Goal: Task Accomplishment & Management: Manage account settings

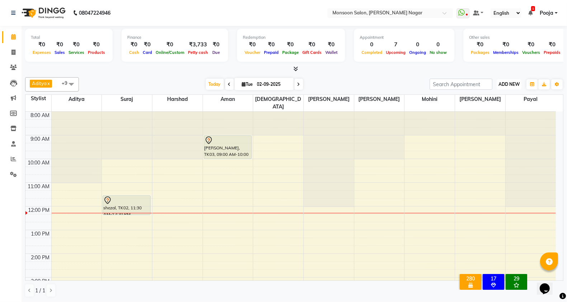
click at [508, 84] on span "ADD NEW" at bounding box center [509, 83] width 21 height 5
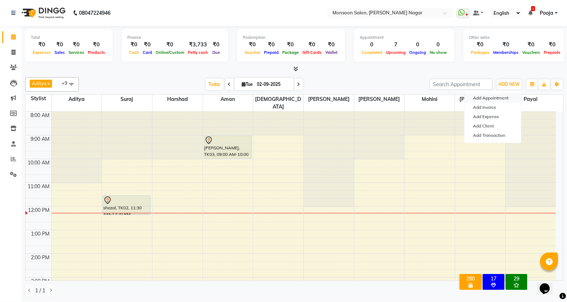
click at [497, 97] on button "Add Appointment" at bounding box center [493, 97] width 57 height 9
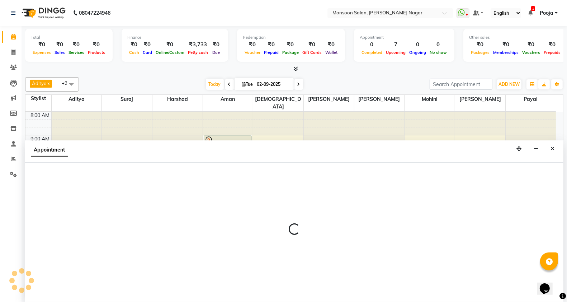
scroll to position [0, 0]
select select "tentative"
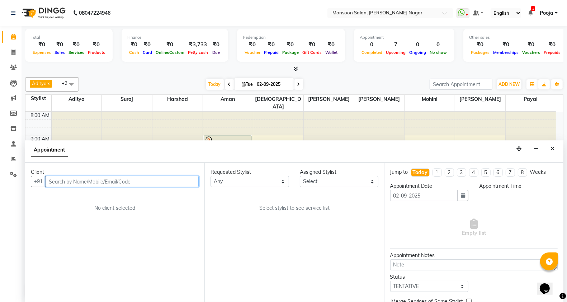
select select "540"
click at [147, 183] on input "text" at bounding box center [122, 181] width 153 height 11
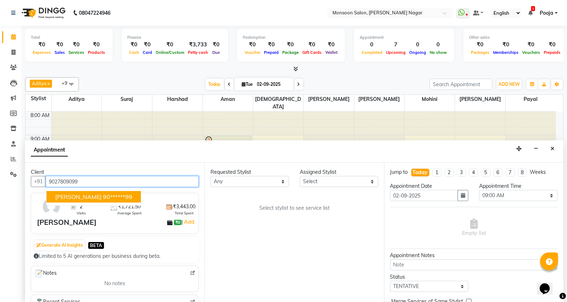
click at [108, 189] on ngb-typeahead-window "Aishani 90******99" at bounding box center [93, 197] width 95 height 18
click at [105, 196] on ngb-highlight "90******99" at bounding box center [117, 196] width 29 height 7
type input "90******99"
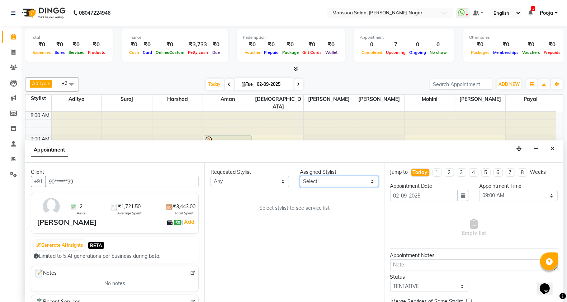
click at [329, 178] on select "Select Aditya Aman Amruta Harriet Harshad Mohini Payal Pooja Rajeshree Ronny Sh…" at bounding box center [339, 181] width 79 height 11
select select "41156"
click at [300, 176] on select "Select Aditya Aman Amruta Harriet Harshad Mohini Payal Pooja Rajeshree Ronny Sh…" at bounding box center [339, 181] width 79 height 11
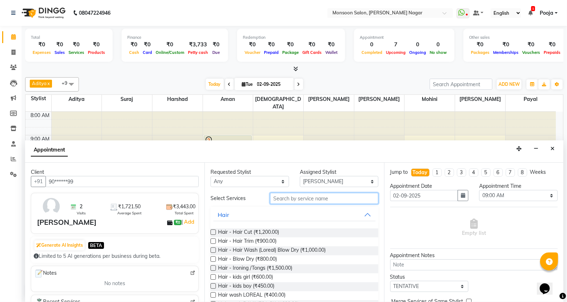
click at [298, 201] on input "text" at bounding box center [324, 198] width 108 height 11
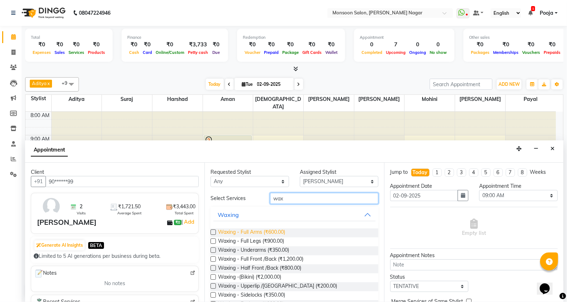
type input "wax"
click at [264, 231] on span "Waxing - Full Arms (₹600.00)" at bounding box center [251, 232] width 67 height 9
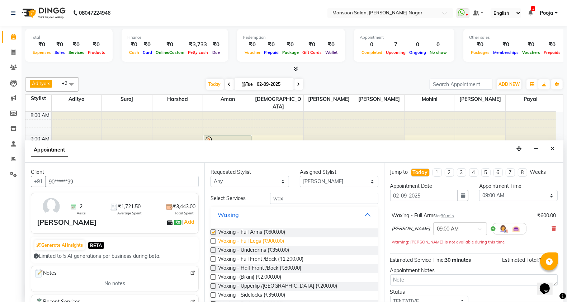
checkbox input "false"
click at [266, 241] on span "Waxing - Full Legs (₹900.00)" at bounding box center [251, 241] width 66 height 9
checkbox input "false"
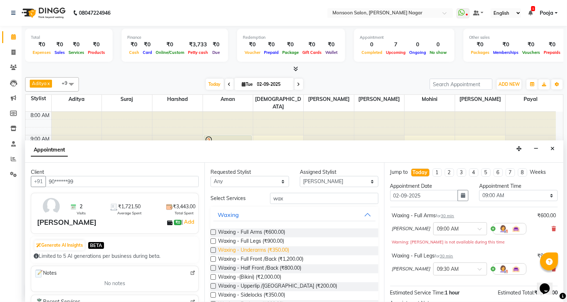
click at [268, 250] on span "Waxing - Underarms (₹350.00)" at bounding box center [253, 250] width 71 height 9
checkbox input "false"
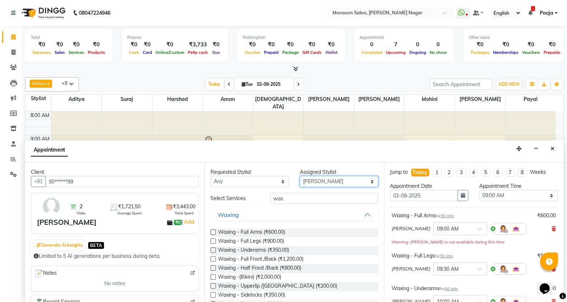
click at [312, 179] on select "Select Aditya Aman Amruta Harriet Harshad Mohini Payal Pooja Rajeshree Ronny Sh…" at bounding box center [339, 181] width 79 height 11
select select "58969"
click at [300, 176] on select "Select Aditya Aman Amruta Harriet Harshad Mohini Payal Pooja Rajeshree Ronny Sh…" at bounding box center [339, 181] width 79 height 11
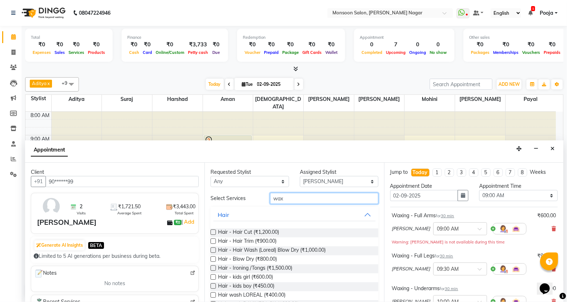
click at [287, 197] on input "wax" at bounding box center [324, 198] width 108 height 11
type input "w"
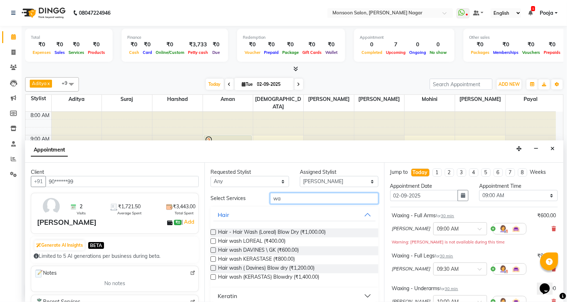
type input "wax"
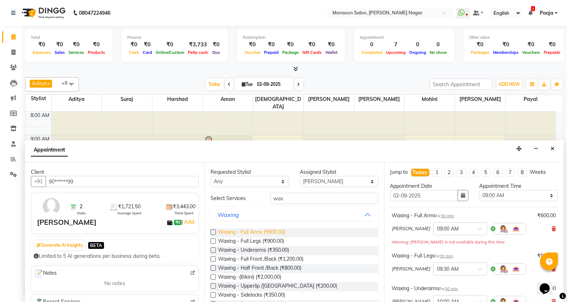
click at [275, 232] on span "Waxing - Full Arms (₹600.00)" at bounding box center [251, 232] width 67 height 9
checkbox input "false"
click at [277, 241] on span "Waxing - Full Legs (₹900.00)" at bounding box center [251, 241] width 66 height 9
checkbox input "false"
click at [279, 251] on span "Waxing - Underarms (₹350.00)" at bounding box center [253, 250] width 71 height 9
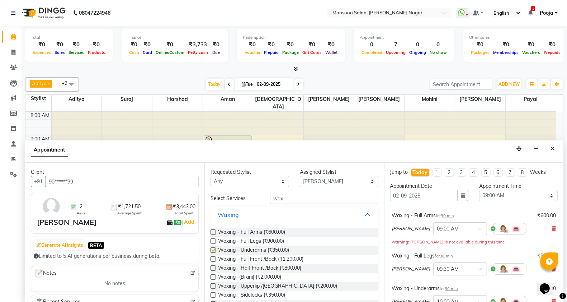
checkbox input "false"
click at [489, 196] on select "Select 09:00 AM 09:15 AM 09:30 AM 09:45 AM 10:00 AM 10:15 AM 10:30 AM 10:45 AM …" at bounding box center [518, 195] width 79 height 11
select select "1050"
click at [479, 190] on select "Select 09:00 AM 09:15 AM 09:30 AM 09:45 AM 10:00 AM 10:15 AM 10:30 AM 10:45 AM …" at bounding box center [518, 195] width 79 height 11
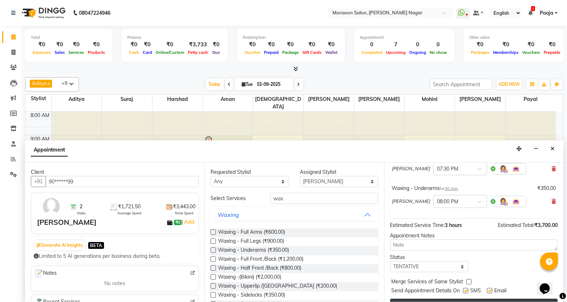
scroll to position [214, 0]
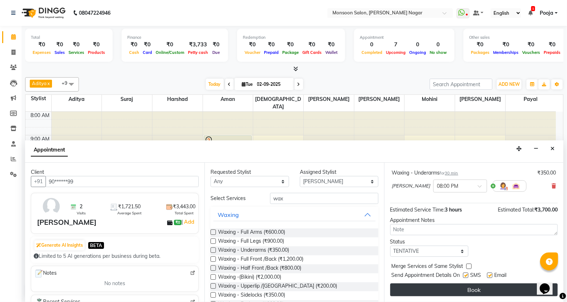
click at [479, 289] on button "Book" at bounding box center [474, 289] width 168 height 13
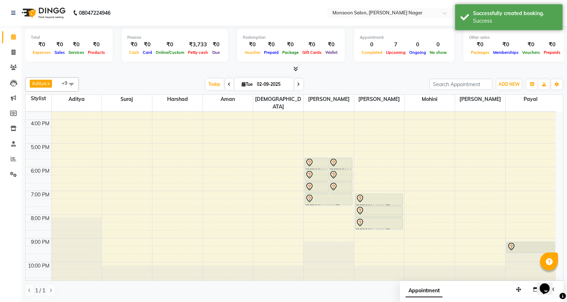
scroll to position [183, 0]
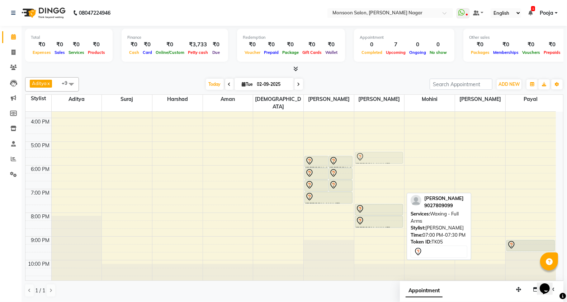
drag, startPoint x: 374, startPoint y: 191, endPoint x: 375, endPoint y: 154, distance: 37.0
click at [375, 154] on div "Aishani, TK05, 07:00 PM-07:30 PM, Waxing - Full Arms Aishani, TK05, 07:30 PM-08…" at bounding box center [379, 106] width 50 height 355
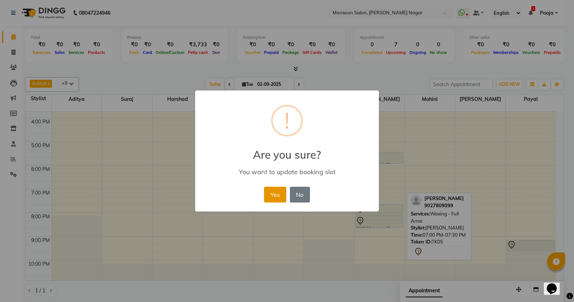
click at [279, 197] on button "Yes" at bounding box center [275, 195] width 22 height 16
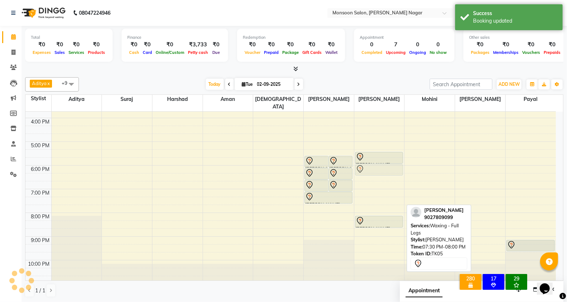
drag, startPoint x: 371, startPoint y: 199, endPoint x: 369, endPoint y: 155, distance: 44.2
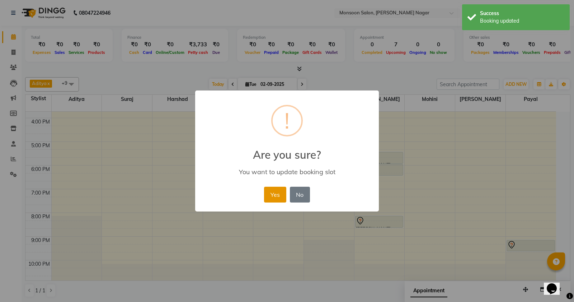
click at [285, 200] on div "Yes No No" at bounding box center [286, 194] width 49 height 19
click at [283, 200] on button "Yes" at bounding box center [275, 195] width 22 height 16
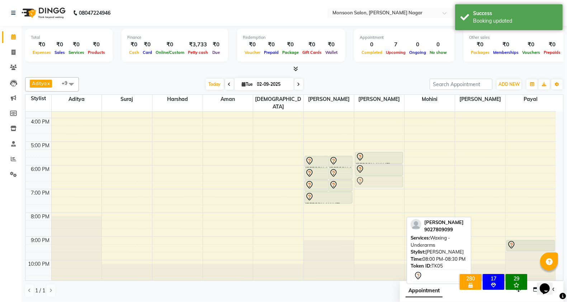
drag, startPoint x: 370, startPoint y: 213, endPoint x: 370, endPoint y: 174, distance: 39.5
click at [370, 174] on div "Aishani, TK05, 05:20 PM-05:50 PM, Waxing - Full Arms Aishani, TK05, 05:50 PM-06…" at bounding box center [379, 106] width 50 height 355
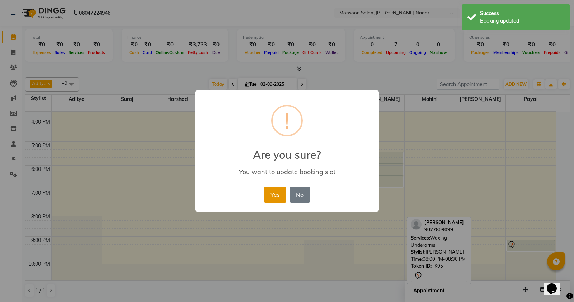
click at [276, 195] on button "Yes" at bounding box center [275, 195] width 22 height 16
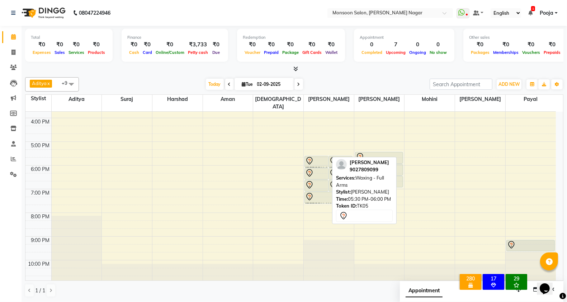
click at [319, 156] on div at bounding box center [316, 160] width 23 height 9
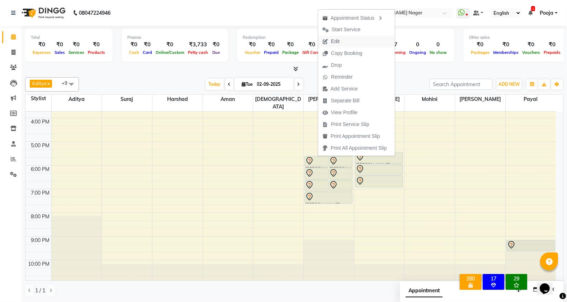
click at [341, 42] on span "Edit" at bounding box center [331, 42] width 26 height 12
select select "tentative"
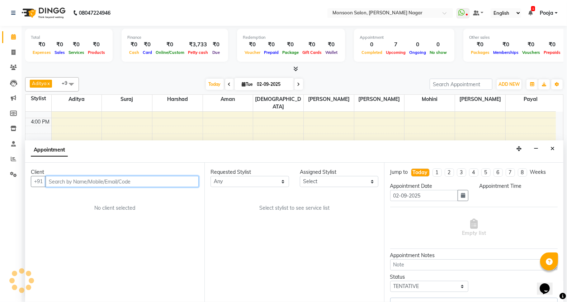
select select "41156"
select select "2167"
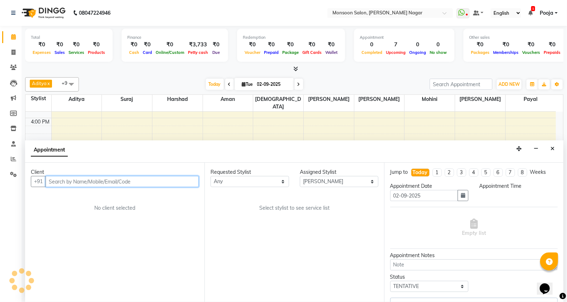
select select "2167"
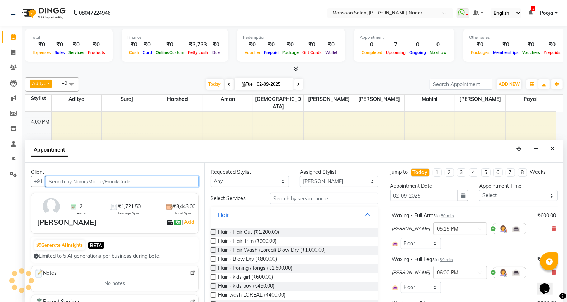
scroll to position [96, 0]
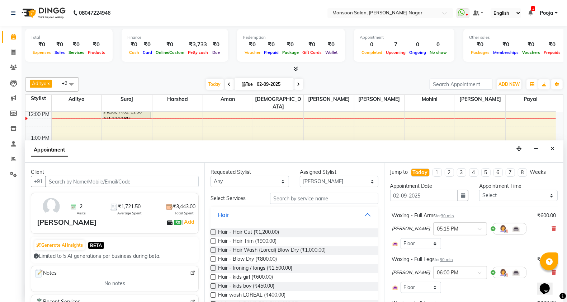
click at [455, 228] on div at bounding box center [460, 228] width 53 height 8
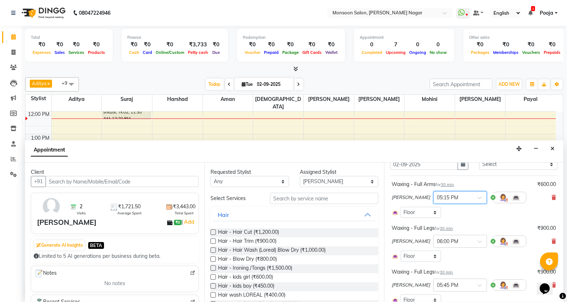
scroll to position [33, 0]
click at [454, 194] on div at bounding box center [460, 196] width 53 height 8
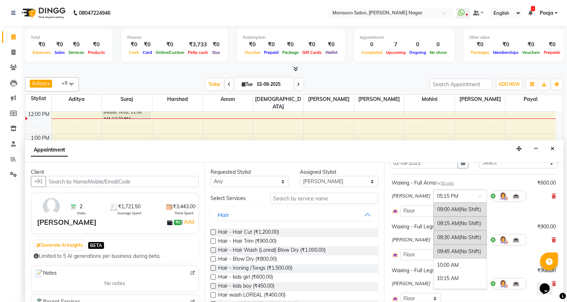
scroll to position [441, 0]
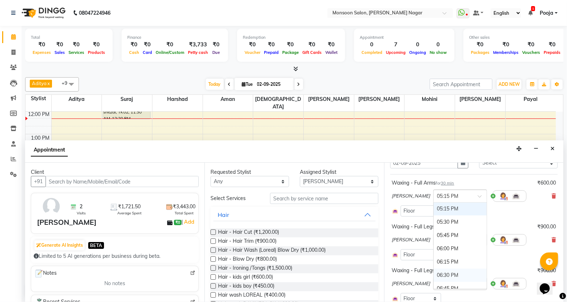
click at [438, 278] on div "06:30 PM" at bounding box center [460, 274] width 53 height 13
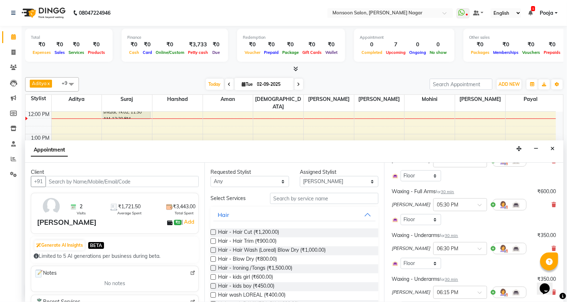
scroll to position [252, 0]
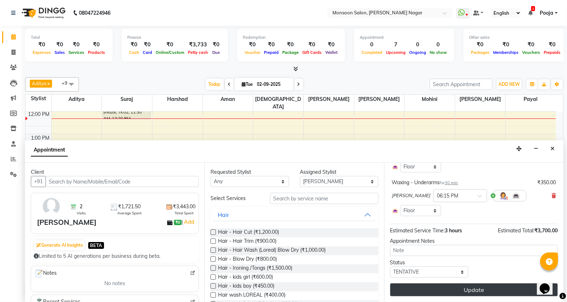
click at [456, 288] on button "Update" at bounding box center [474, 289] width 168 height 13
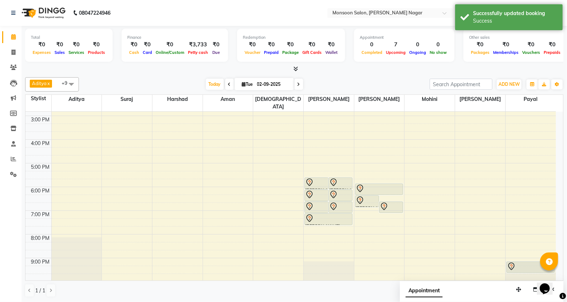
scroll to position [183, 0]
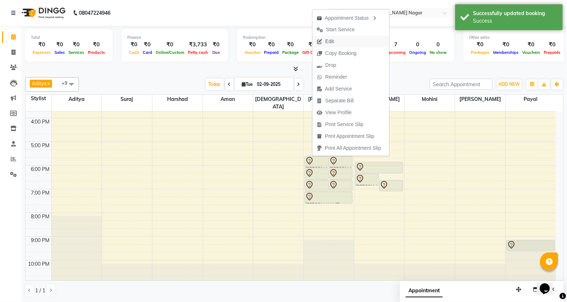
click at [331, 42] on span "Edit" at bounding box center [329, 42] width 9 height 8
select select "tentative"
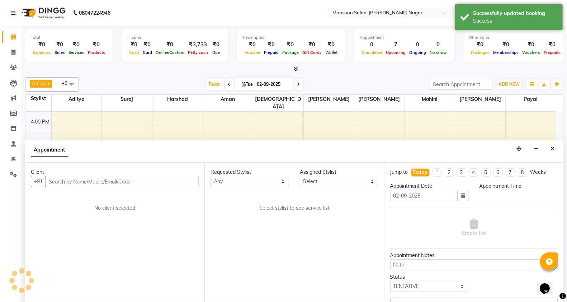
scroll to position [96, 0]
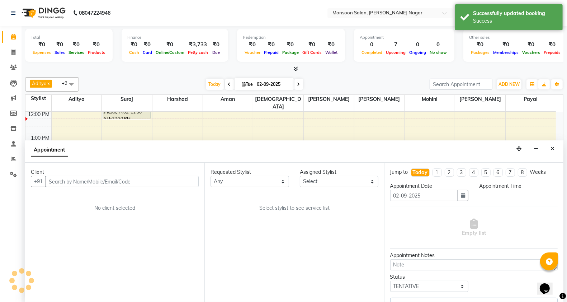
select select "41156"
select select "1050"
select select "2167"
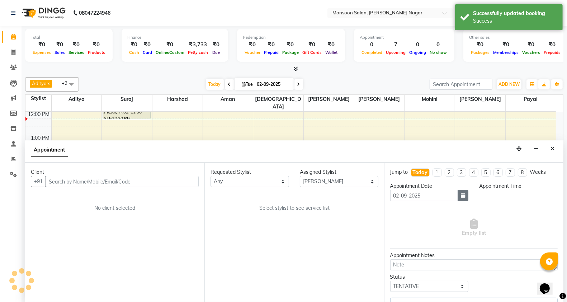
select select "2167"
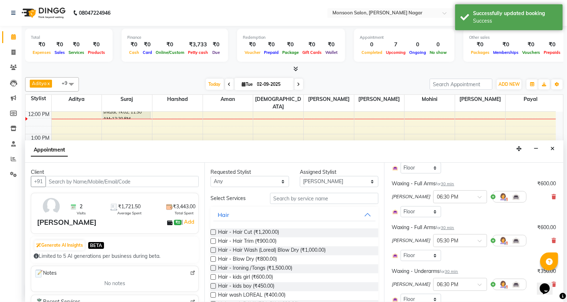
scroll to position [140, 0]
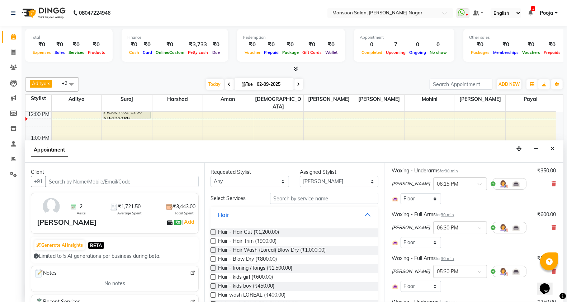
click at [451, 271] on div at bounding box center [460, 271] width 53 height 8
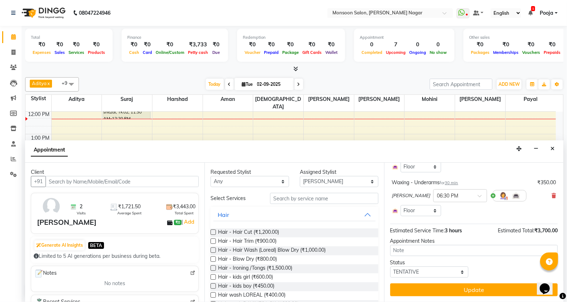
drag, startPoint x: 558, startPoint y: 233, endPoint x: 11, endPoint y: 2, distance: 593.6
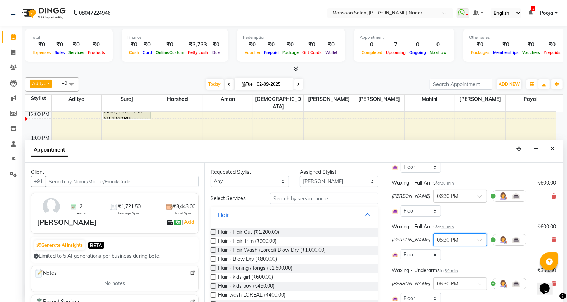
scroll to position [140, 0]
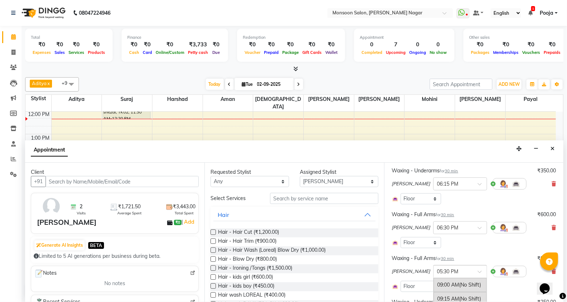
click at [437, 273] on input "text" at bounding box center [453, 271] width 32 height 8
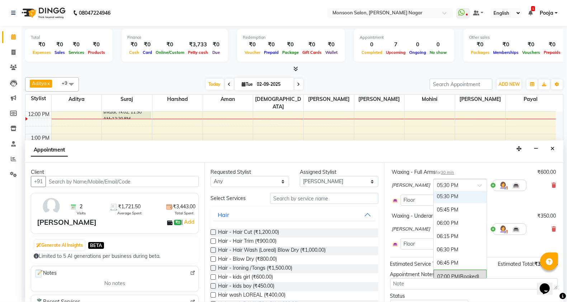
scroll to position [259, 0]
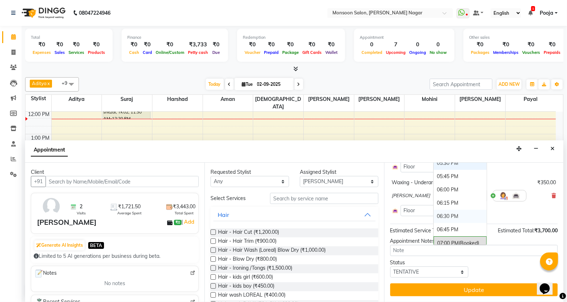
click at [434, 220] on div "06:30 PM" at bounding box center [460, 216] width 53 height 13
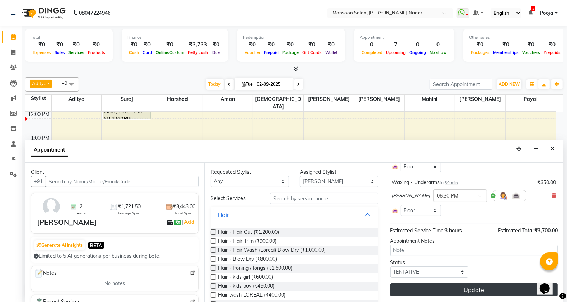
click at [440, 292] on button "Update" at bounding box center [474, 289] width 168 height 13
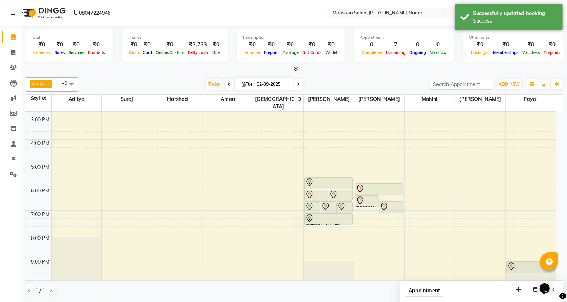
scroll to position [183, 0]
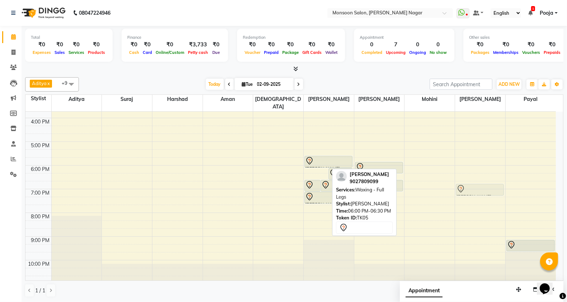
drag, startPoint x: 319, startPoint y: 165, endPoint x: 484, endPoint y: 178, distance: 165.5
click at [484, 178] on tr "shezal, TK02, 11:30 AM-12:20 PM, Kerastase Scrub Mohit Sharma, TK03, 09:00 AM-1…" at bounding box center [290, 106] width 531 height 355
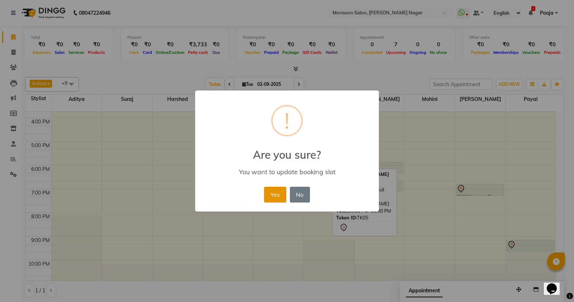
click at [282, 194] on button "Yes" at bounding box center [275, 195] width 22 height 16
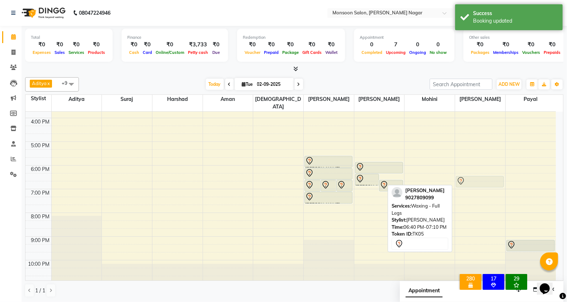
click at [480, 177] on div "Aishani, TK05, 06:40 PM-07:10 PM, Waxing - Full Legs Aishani, TK05, 06:40 PM-07…" at bounding box center [480, 106] width 50 height 355
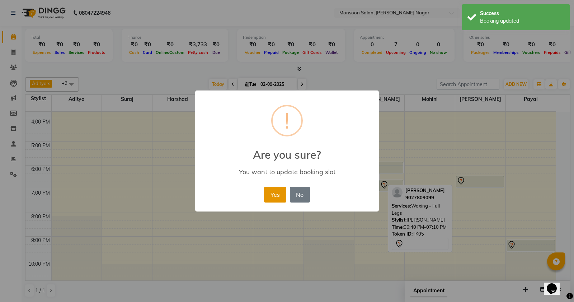
click at [273, 195] on button "Yes" at bounding box center [275, 195] width 22 height 16
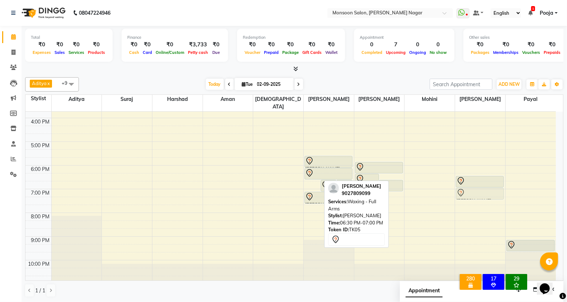
drag, startPoint x: 314, startPoint y: 178, endPoint x: 462, endPoint y: 187, distance: 148.4
click at [472, 187] on tr "shezal, TK02, 11:30 AM-12:20 PM, Kerastase Scrub Mohit Sharma, TK03, 09:00 AM-1…" at bounding box center [290, 106] width 531 height 355
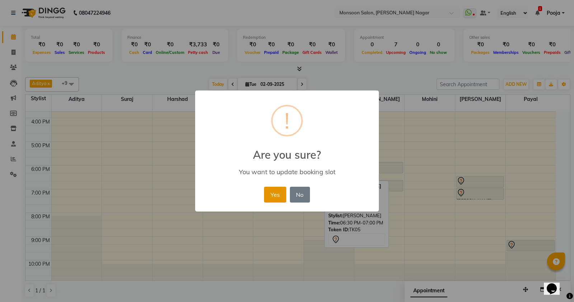
click at [277, 193] on button "Yes" at bounding box center [275, 195] width 22 height 16
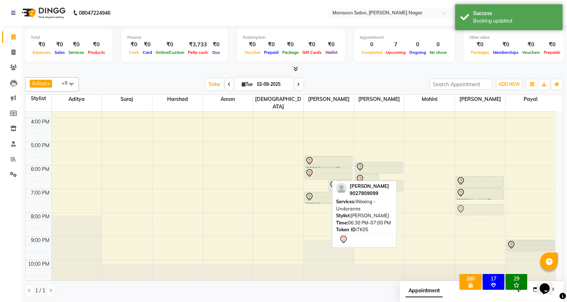
drag, startPoint x: 321, startPoint y: 179, endPoint x: 472, endPoint y: 201, distance: 152.3
click at [472, 201] on tr "shezal, TK02, 11:30 AM-12:20 PM, Kerastase Scrub Mohit Sharma, TK03, 09:00 AM-1…" at bounding box center [290, 106] width 531 height 355
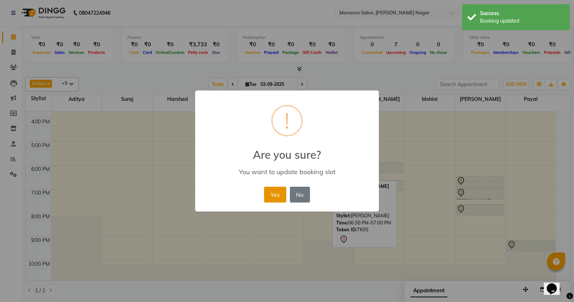
click at [277, 195] on button "Yes" at bounding box center [275, 195] width 22 height 16
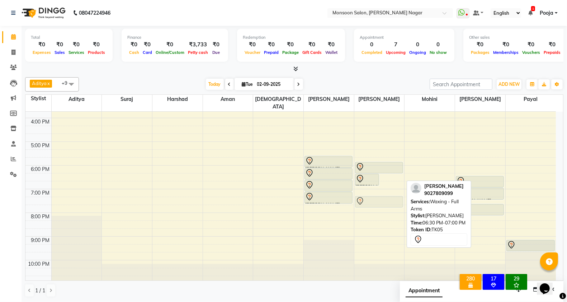
drag, startPoint x: 391, startPoint y: 180, endPoint x: 391, endPoint y: 197, distance: 16.5
click at [391, 197] on div "Aishani, TK05, 06:15 PM-06:45 PM, Waxing - Underarms Aishani, TK05, 06:30 PM-07…" at bounding box center [379, 106] width 50 height 355
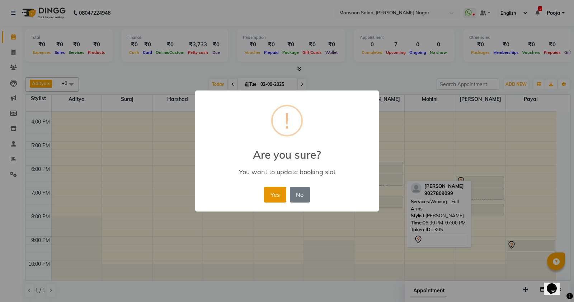
click at [268, 191] on button "Yes" at bounding box center [275, 195] width 22 height 16
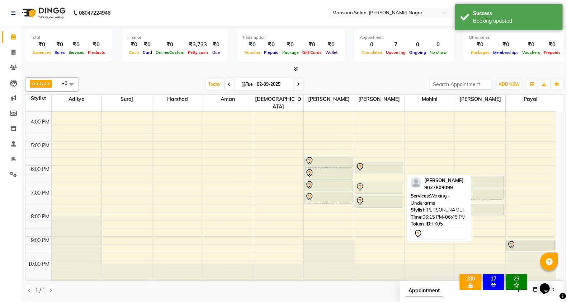
drag, startPoint x: 372, startPoint y: 175, endPoint x: 372, endPoint y: 179, distance: 4.7
click at [373, 182] on div "Aishani, TK05, 05:45 PM-06:15 PM, Waxing - Full Legs Aishani, TK05, 06:15 PM-06…" at bounding box center [379, 106] width 50 height 355
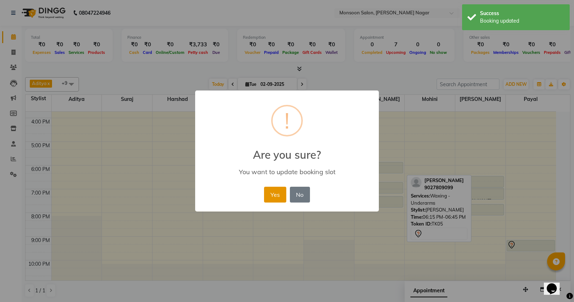
click at [269, 196] on button "Yes" at bounding box center [275, 195] width 22 height 16
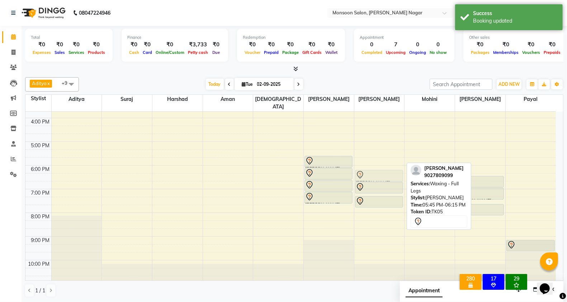
drag, startPoint x: 376, startPoint y: 162, endPoint x: 377, endPoint y: 168, distance: 5.5
click at [377, 171] on div "Aishani, TK05, 05:45 PM-06:15 PM, Waxing - Full Legs Aishani, TK05, 06:35 PM-07…" at bounding box center [379, 106] width 50 height 355
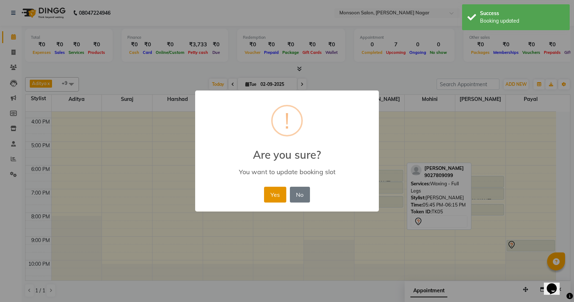
click at [270, 191] on button "Yes" at bounding box center [275, 195] width 22 height 16
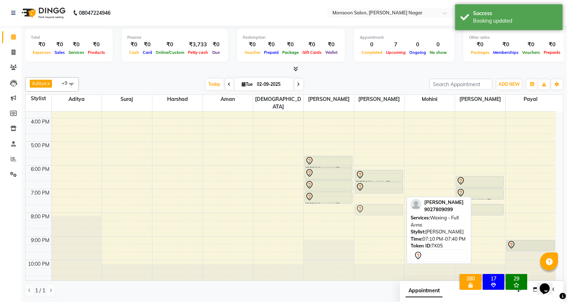
click at [378, 200] on div "Aishani, TK05, 06:05 PM-06:35 PM, Waxing - Full Legs Aishani, TK05, 06:35 PM-07…" at bounding box center [379, 106] width 50 height 355
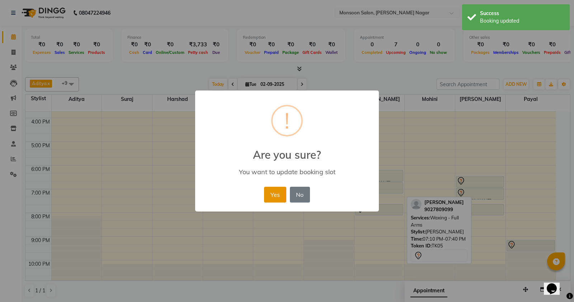
click at [276, 193] on button "Yes" at bounding box center [275, 195] width 22 height 16
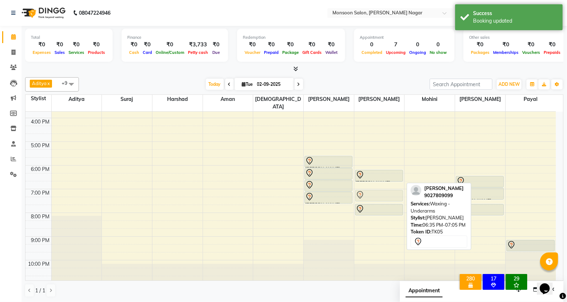
drag, startPoint x: 378, startPoint y: 182, endPoint x: 379, endPoint y: 189, distance: 6.5
click at [379, 189] on div "Aishani, TK05, 06:05 PM-06:35 PM, Waxing - Full Legs Aishani, TK05, 06:35 PM-07…" at bounding box center [379, 106] width 50 height 355
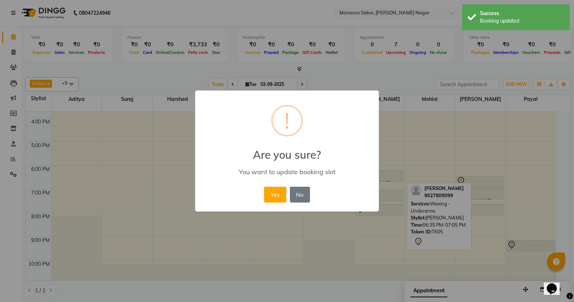
click at [287, 194] on div "Yes No No" at bounding box center [286, 194] width 49 height 19
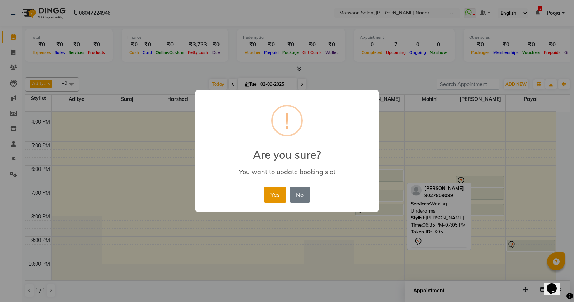
click at [275, 196] on button "Yes" at bounding box center [275, 195] width 22 height 16
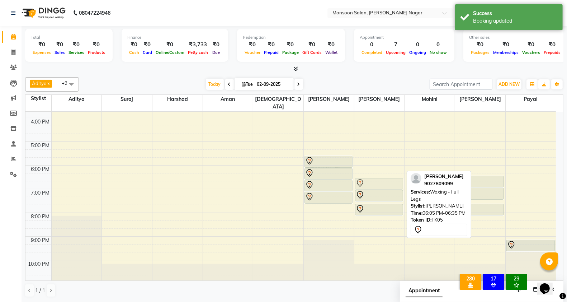
click at [384, 176] on div "Aishani, TK05, 06:05 PM-06:35 PM, Waxing - Full Legs Aishani, TK05, 06:55 PM-07…" at bounding box center [379, 106] width 50 height 355
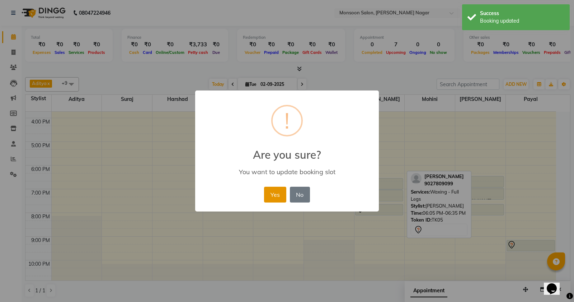
click at [274, 194] on button "Yes" at bounding box center [275, 195] width 22 height 16
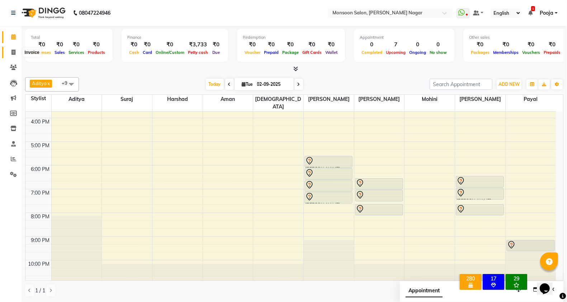
click at [13, 50] on icon at bounding box center [13, 52] width 4 height 5
select select "4905"
select select "service"
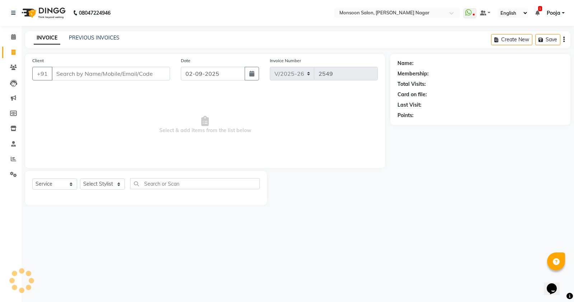
click at [81, 72] on input "Client" at bounding box center [111, 74] width 118 height 14
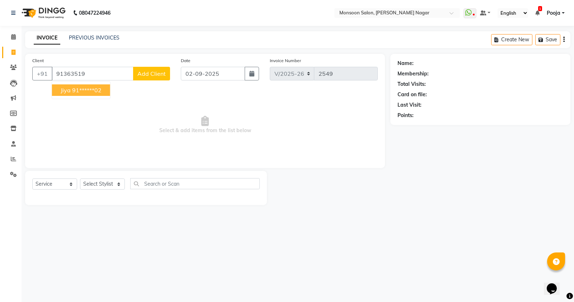
click at [80, 89] on ngb-highlight "91******02" at bounding box center [86, 89] width 29 height 7
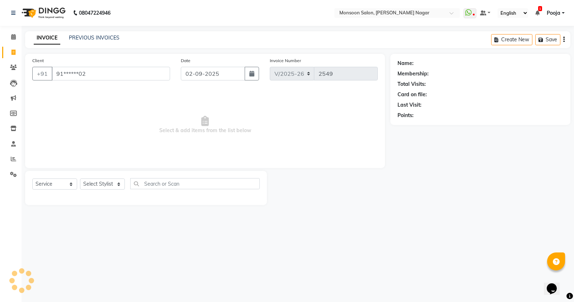
type input "91******02"
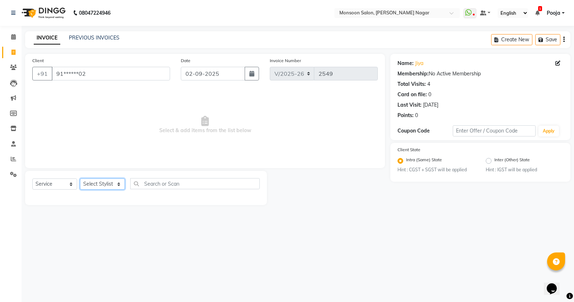
click at [96, 183] on select "Select Stylist [PERSON_NAME] [PERSON_NAME] [PERSON_NAME] [PERSON_NAME] [PERSON_…" at bounding box center [102, 183] width 45 height 11
select select "58969"
click at [80, 178] on select "Select Stylist [PERSON_NAME] [PERSON_NAME] [PERSON_NAME] [PERSON_NAME] [PERSON_…" at bounding box center [102, 183] width 45 height 11
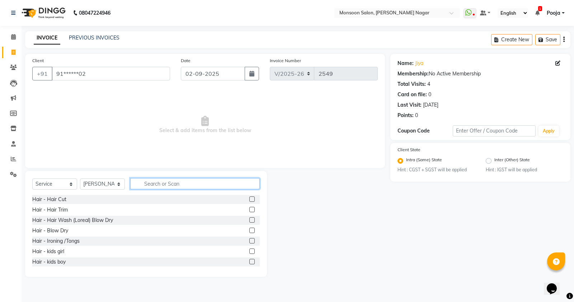
click at [157, 185] on input "text" at bounding box center [195, 183] width 130 height 11
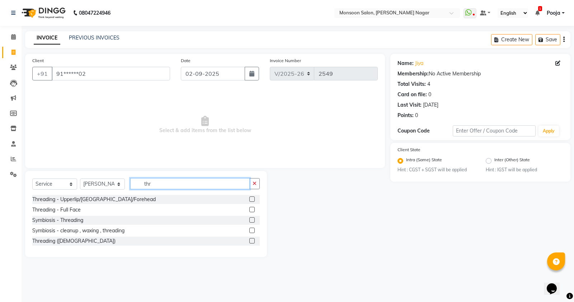
type input "thr"
click at [253, 199] on label at bounding box center [251, 198] width 5 height 5
click at [253, 199] on input "checkbox" at bounding box center [251, 199] width 5 height 5
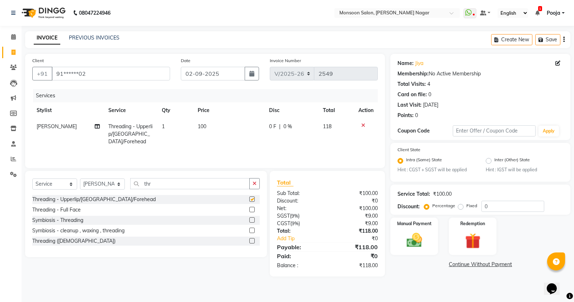
checkbox input "false"
click at [171, 126] on td "1" at bounding box center [175, 133] width 36 height 31
select select "58969"
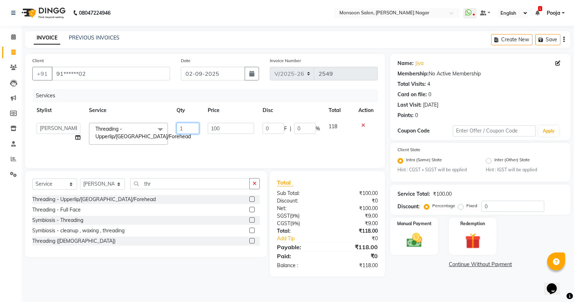
click at [185, 129] on input "1" at bounding box center [188, 128] width 23 height 11
type input "2"
click at [564, 41] on button "button" at bounding box center [563, 39] width 1 height 17
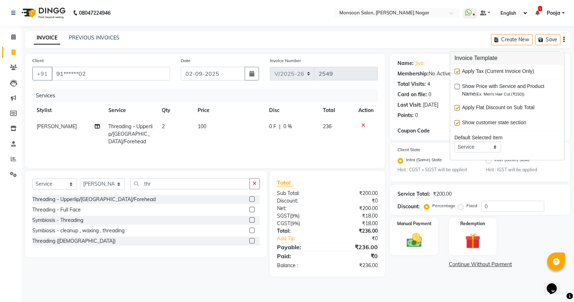
click at [455, 72] on label at bounding box center [457, 71] width 5 height 5
click at [455, 72] on input "checkbox" at bounding box center [457, 72] width 5 height 5
checkbox input "false"
click at [310, 42] on div "INVOICE PREVIOUS INVOICES Create New Save" at bounding box center [297, 39] width 545 height 17
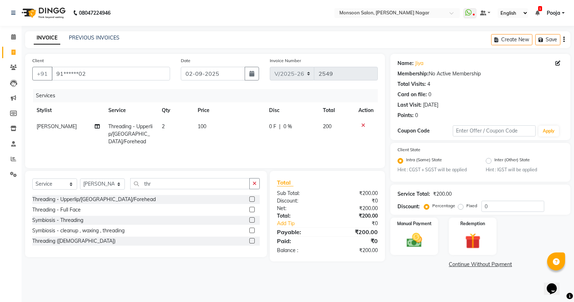
click at [284, 130] on td "0 F | 0 %" at bounding box center [292, 133] width 54 height 31
select select "58969"
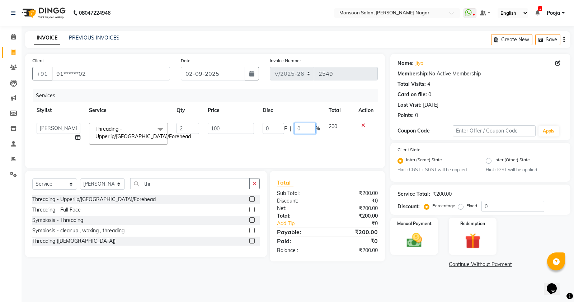
click at [302, 128] on input "0" at bounding box center [305, 128] width 22 height 11
type input "15"
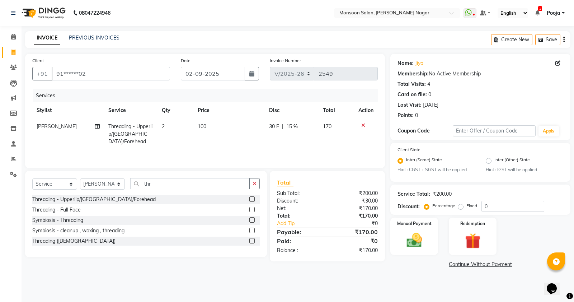
click at [328, 33] on div "INVOICE PREVIOUS INVOICES Create New Save" at bounding box center [297, 39] width 545 height 17
click at [410, 249] on img at bounding box center [414, 240] width 26 height 18
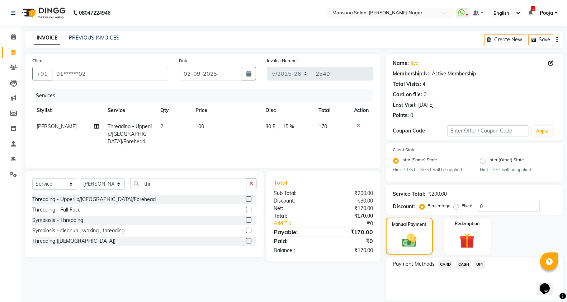
click at [482, 264] on span "UPI" at bounding box center [479, 264] width 11 height 8
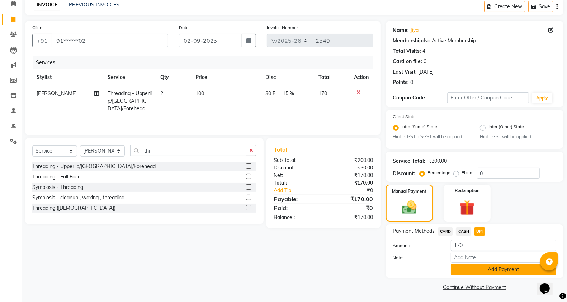
click at [481, 270] on button "Add Payment" at bounding box center [503, 269] width 105 height 11
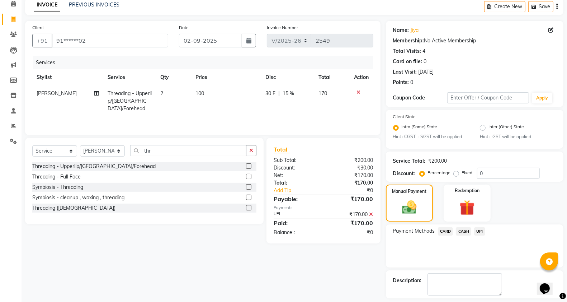
scroll to position [64, 0]
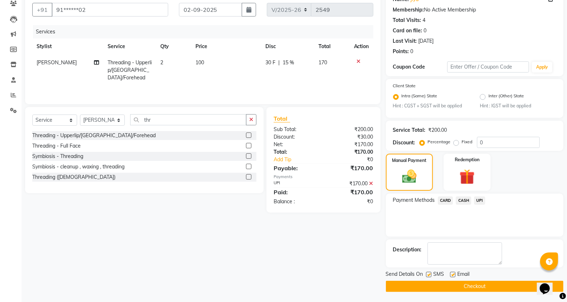
click at [453, 288] on button "Checkout" at bounding box center [475, 286] width 178 height 11
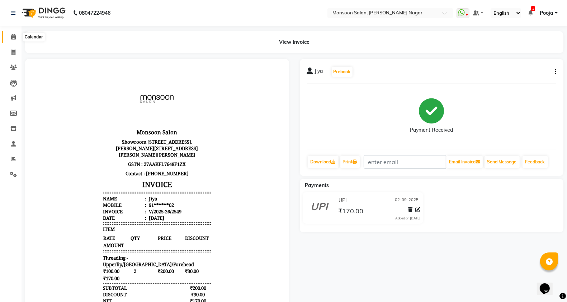
click at [11, 38] on icon at bounding box center [13, 36] width 5 height 5
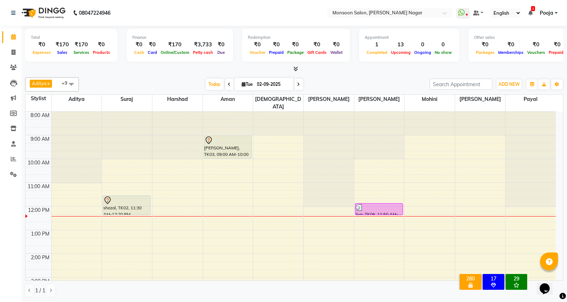
click at [531, 11] on icon at bounding box center [530, 12] width 4 height 5
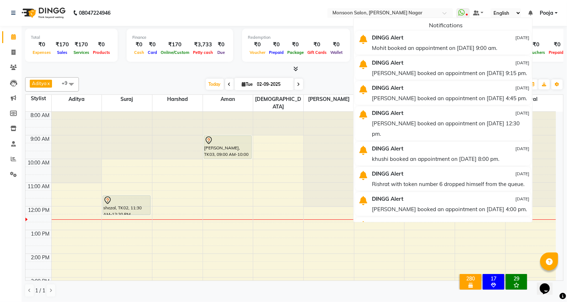
click at [273, 11] on nav "08047224946 Select Location × Monsoon Salon, Viman Nagar WhatsApp Status ✕ Stat…" at bounding box center [283, 13] width 567 height 26
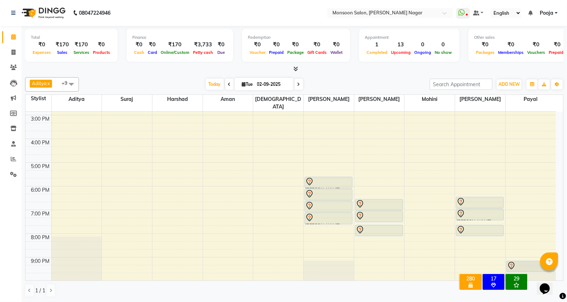
scroll to position [183, 0]
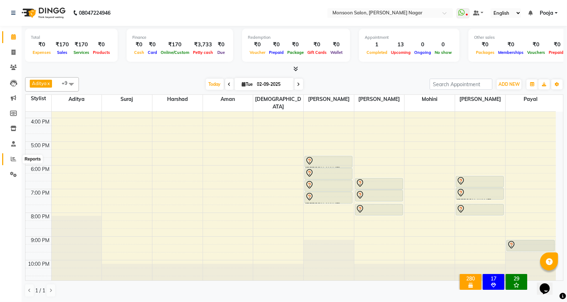
click at [15, 161] on icon at bounding box center [13, 158] width 5 height 5
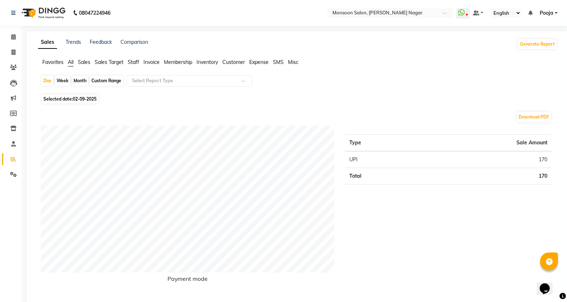
click at [103, 80] on div "Custom Range" at bounding box center [106, 81] width 33 height 10
select select "9"
select select "2025"
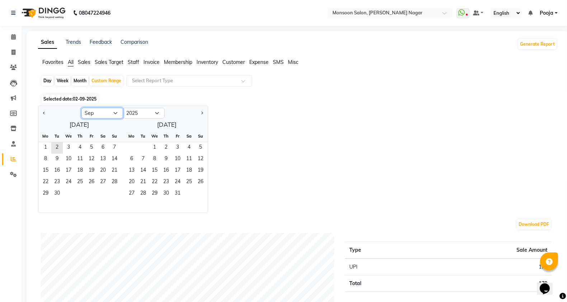
click at [96, 114] on select "Jan Feb Mar Apr May Jun Jul Aug Sep Oct Nov Dec" at bounding box center [102, 113] width 42 height 11
select select "8"
click at [81, 108] on select "Jan Feb Mar Apr May Jun Jul Aug Sep Oct Nov Dec" at bounding box center [102, 113] width 42 height 11
click at [93, 148] on span "1" at bounding box center [91, 147] width 11 height 11
click at [116, 194] on span "31" at bounding box center [114, 193] width 11 height 11
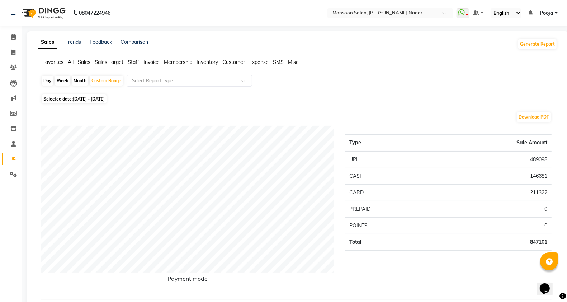
click at [136, 59] on span "Staff" at bounding box center [133, 62] width 11 height 6
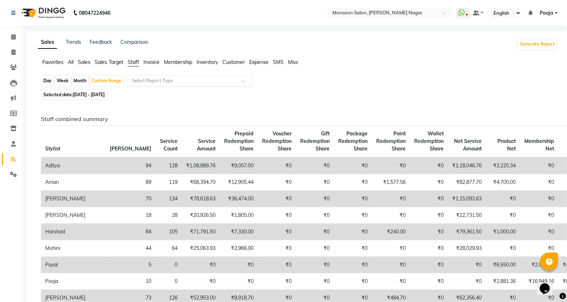
click at [188, 80] on input "text" at bounding box center [182, 80] width 103 height 7
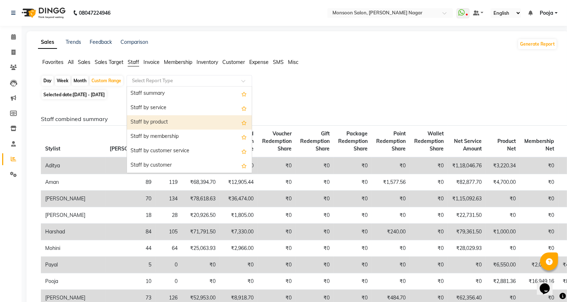
click at [182, 126] on div "Staff by product" at bounding box center [189, 122] width 125 height 14
select select "full_report"
select select "csv"
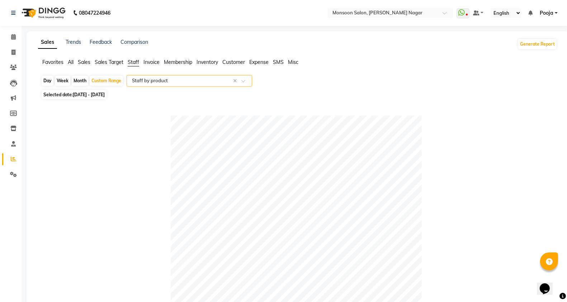
click at [191, 84] on input "text" at bounding box center [182, 80] width 103 height 7
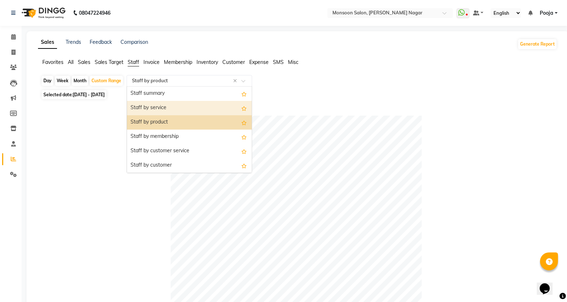
click at [188, 108] on div "Staff by service" at bounding box center [189, 108] width 125 height 14
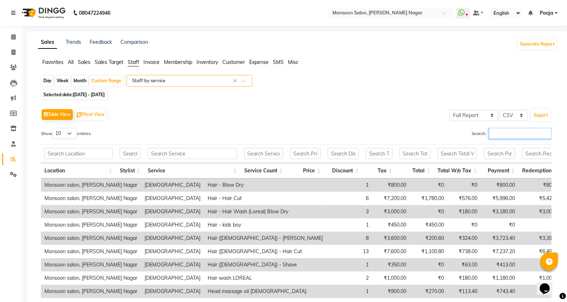
click at [498, 135] on input "Search:" at bounding box center [520, 133] width 63 height 11
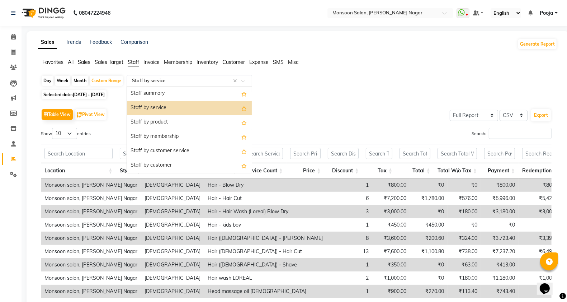
click at [164, 81] on input "text" at bounding box center [182, 80] width 103 height 7
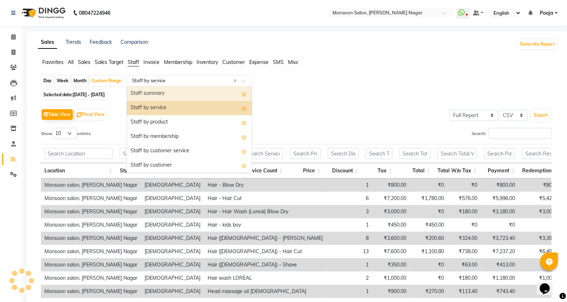
click at [191, 90] on div "Staff summary" at bounding box center [189, 93] width 125 height 14
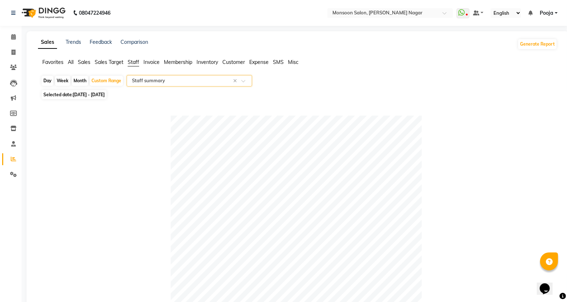
click at [184, 80] on input "text" at bounding box center [182, 80] width 103 height 7
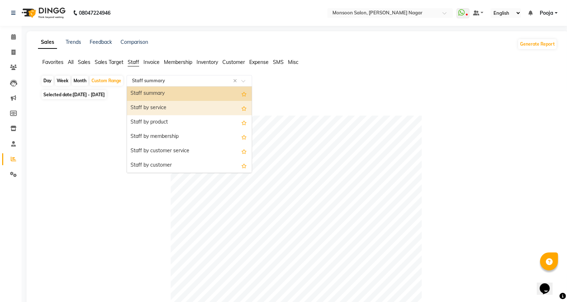
click at [175, 105] on div "Staff by service" at bounding box center [189, 108] width 125 height 14
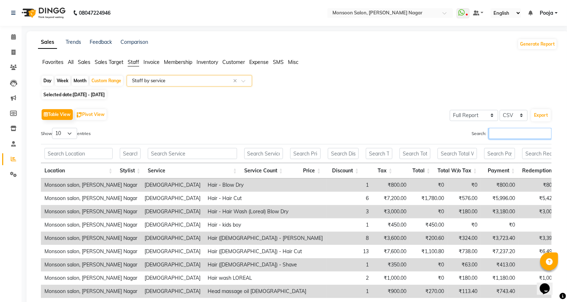
click at [507, 133] on input "Search:" at bounding box center [520, 133] width 63 height 11
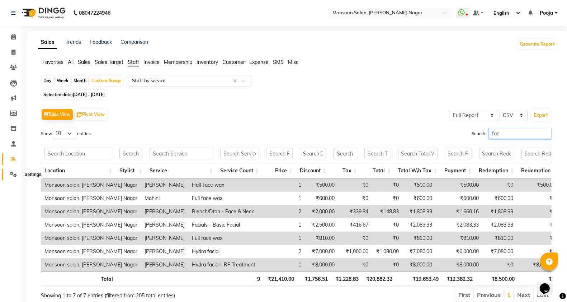
type input "fac"
click at [14, 176] on icon at bounding box center [13, 173] width 7 height 5
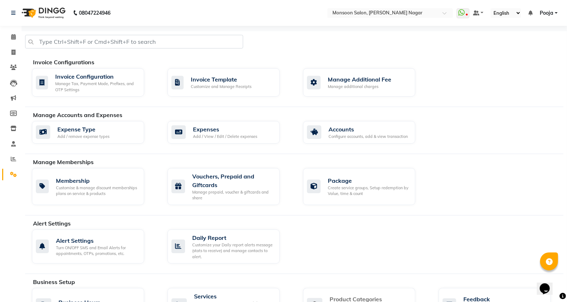
scroll to position [119, 0]
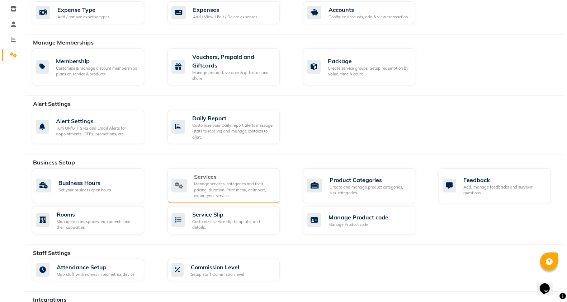
click at [239, 183] on div "Manage services, categories and their pricing, duration. Print menu, or import,…" at bounding box center [234, 190] width 80 height 18
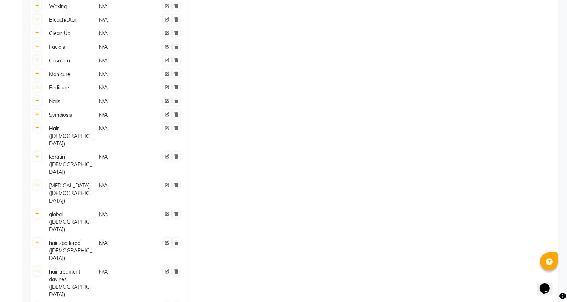
scroll to position [478, 0]
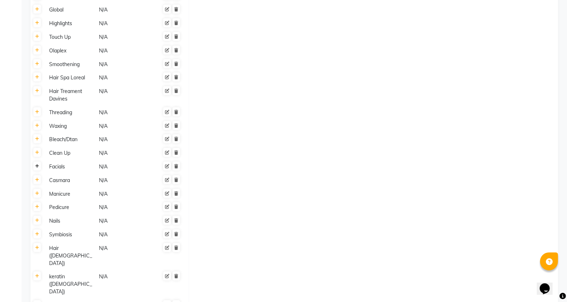
click at [38, 166] on icon at bounding box center [37, 166] width 4 height 4
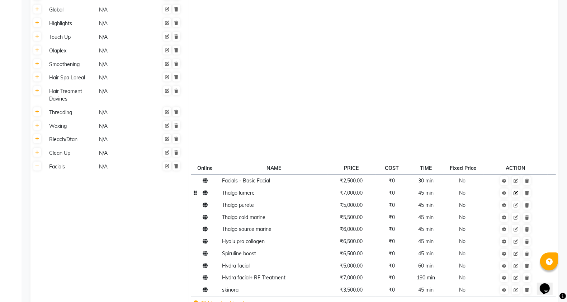
click at [517, 193] on icon at bounding box center [516, 193] width 4 height 4
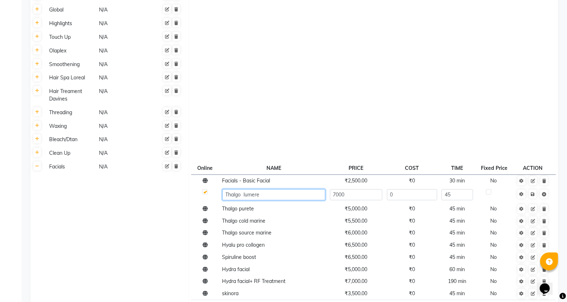
click at [271, 192] on input "Thalgo lumere" at bounding box center [273, 194] width 103 height 11
type input "facial Thalgo lumere"
click at [271, 215] on td "Thalgo cold marine" at bounding box center [274, 221] width 108 height 12
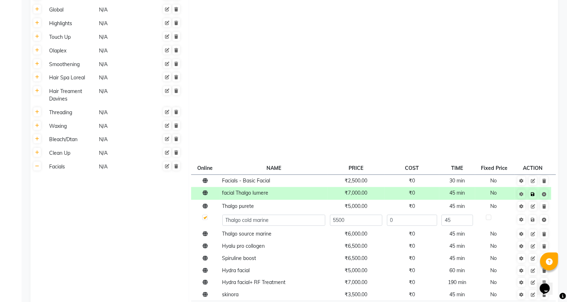
click at [533, 193] on icon at bounding box center [533, 194] width 4 height 4
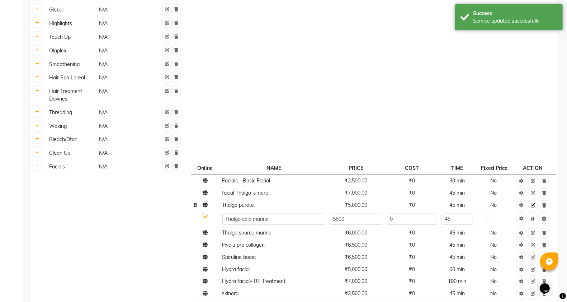
click at [533, 204] on icon at bounding box center [533, 205] width 4 height 4
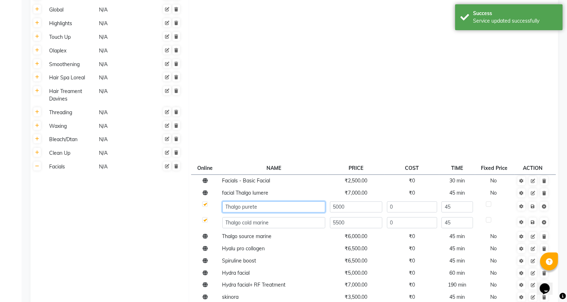
click at [227, 207] on input "Thalgo purete" at bounding box center [273, 206] width 103 height 11
type input "facial Thalgo purete"
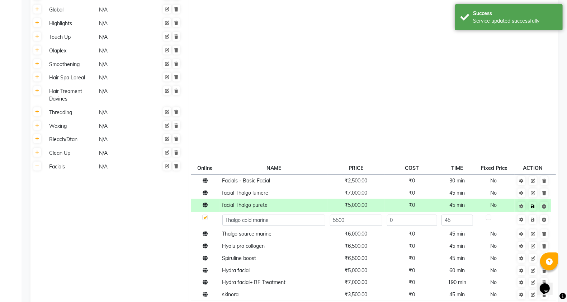
click at [532, 208] on link at bounding box center [533, 206] width 8 height 9
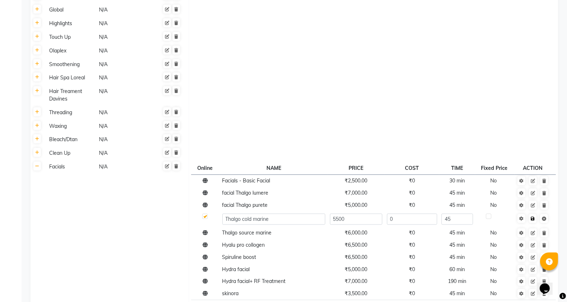
click at [533, 218] on icon at bounding box center [533, 218] width 4 height 4
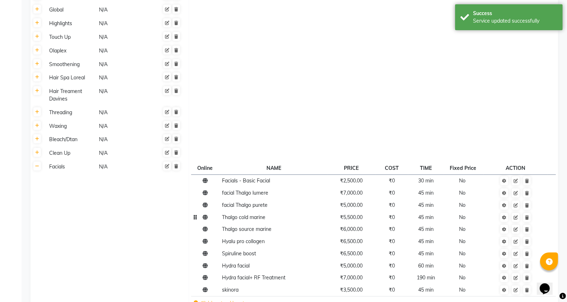
click at [239, 219] on span "Thalgo cold marine" at bounding box center [243, 217] width 43 height 6
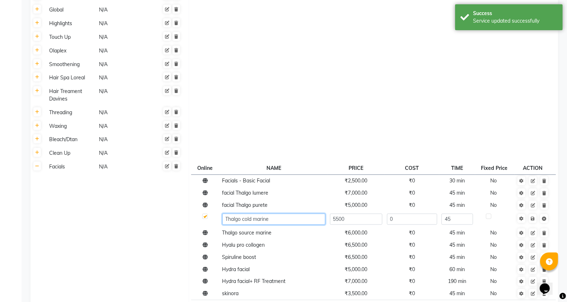
click at [228, 219] on input "Thalgo cold marine" at bounding box center [273, 218] width 103 height 11
type input "facial Thalgo cold marine"
click at [535, 219] on td "Save" at bounding box center [533, 219] width 37 height 16
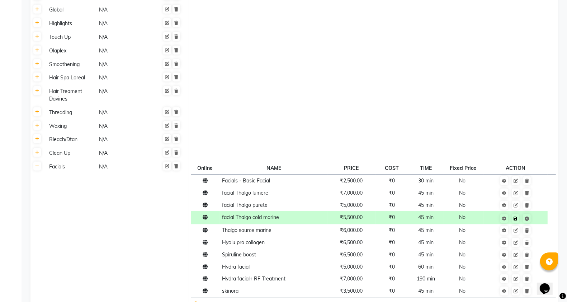
click at [517, 218] on icon at bounding box center [516, 218] width 4 height 4
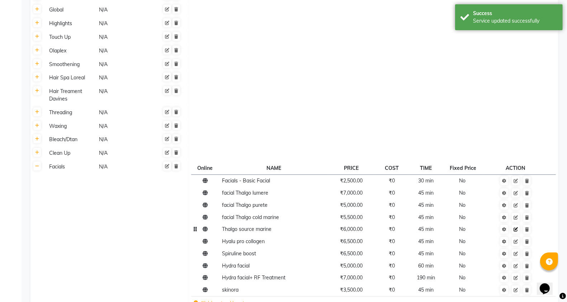
click at [514, 228] on icon at bounding box center [516, 229] width 4 height 4
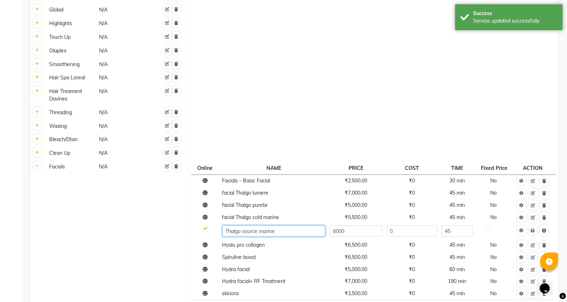
click at [234, 232] on input "Thalgo source marine" at bounding box center [273, 230] width 103 height 11
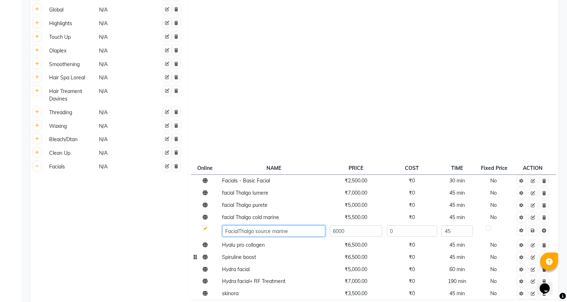
type input "Facial Thalgo source marine"
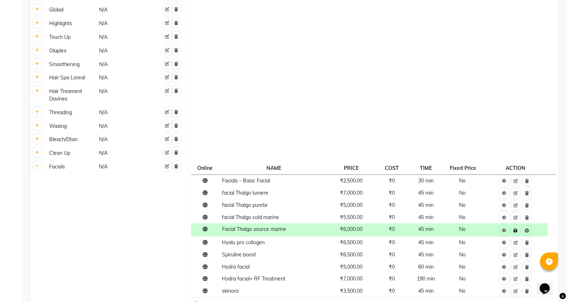
click at [533, 231] on td "Save" at bounding box center [516, 229] width 64 height 13
click at [263, 246] on td "Hyalu pro collogen" at bounding box center [274, 242] width 108 height 12
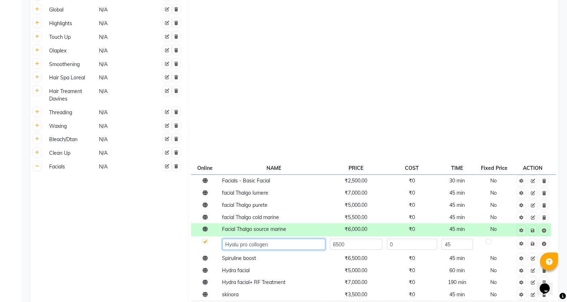
click at [225, 241] on input "Hyalu pro collogen" at bounding box center [273, 244] width 103 height 11
type input "Facial Hyalu pro collogen"
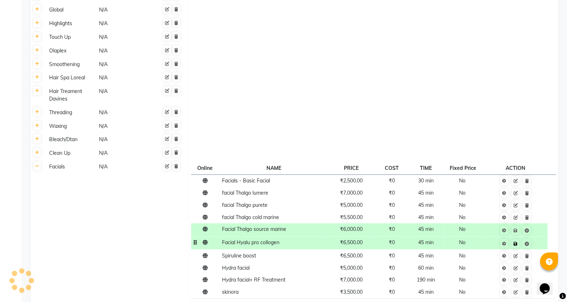
click at [533, 244] on td "Save" at bounding box center [516, 242] width 64 height 13
click at [519, 255] on link at bounding box center [516, 255] width 8 height 9
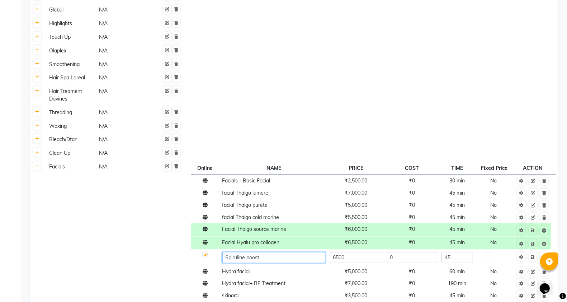
click at [230, 258] on input "Spiruline boost" at bounding box center [273, 257] width 103 height 11
type input "Facial Spiruline boost"
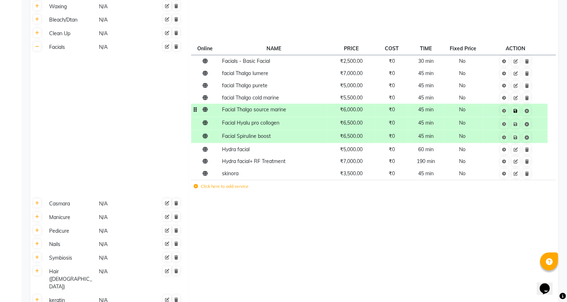
click at [534, 110] on td "Save" at bounding box center [516, 110] width 64 height 13
click at [517, 109] on icon at bounding box center [516, 111] width 4 height 4
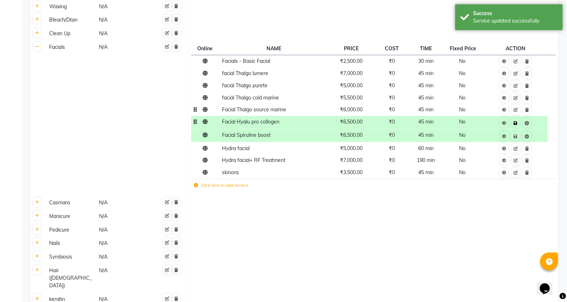
click at [518, 122] on link at bounding box center [516, 122] width 8 height 9
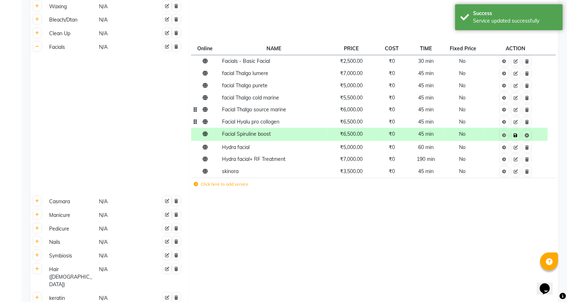
click at [515, 133] on icon at bounding box center [516, 135] width 4 height 4
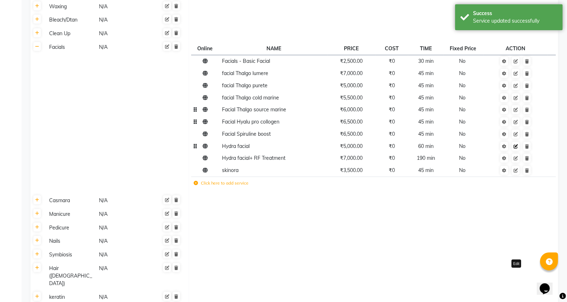
click at [517, 145] on icon at bounding box center [516, 146] width 4 height 4
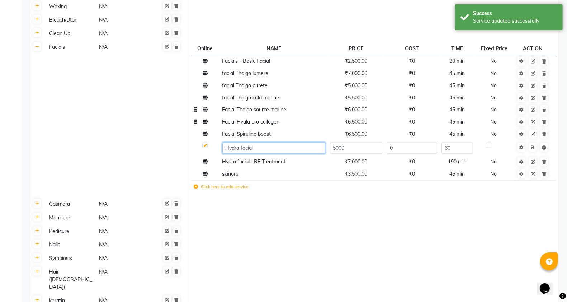
click at [227, 148] on input "Hydra facial" at bounding box center [273, 147] width 103 height 11
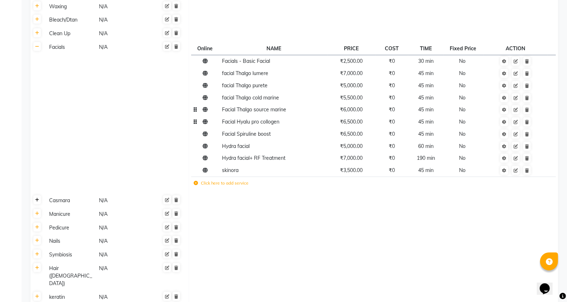
click at [39, 200] on link at bounding box center [37, 199] width 8 height 9
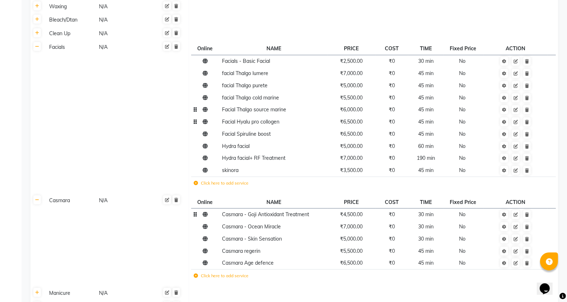
click at [226, 216] on span "Casmara - Goji Antioxidant Treatment" at bounding box center [265, 214] width 87 height 6
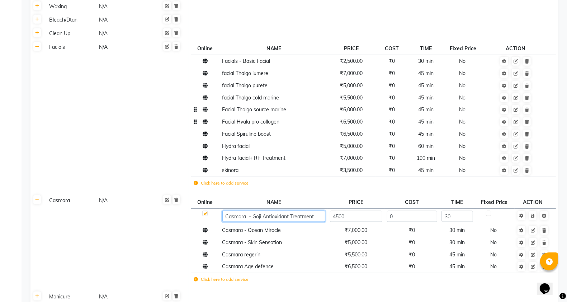
click at [222, 216] on input "Casmara - Goji Antioxidant Treatment" at bounding box center [273, 216] width 103 height 11
type input "Facial Casmara - Goji Antioxidant Treatment"
click at [276, 232] on td "Casmara - Ocean Miracle" at bounding box center [274, 230] width 108 height 12
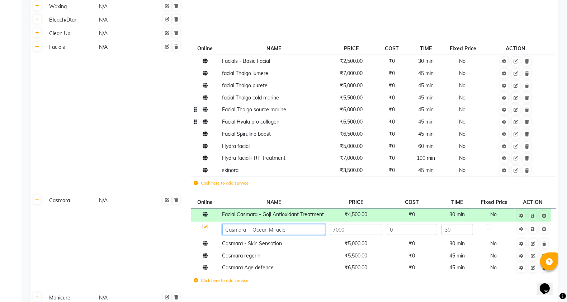
click at [225, 234] on input "Casmara - Ocean Miracle" at bounding box center [273, 229] width 103 height 11
type input "Facial Casmara - Ocean Miracle"
click at [244, 243] on td "Casmara - Skin Sensation" at bounding box center [274, 243] width 108 height 12
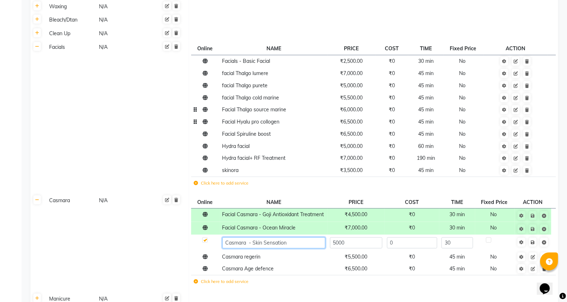
click at [226, 248] on input "Casmara - Skin Sensation" at bounding box center [273, 242] width 103 height 11
type input "Facial Casmara - Skin Sensation"
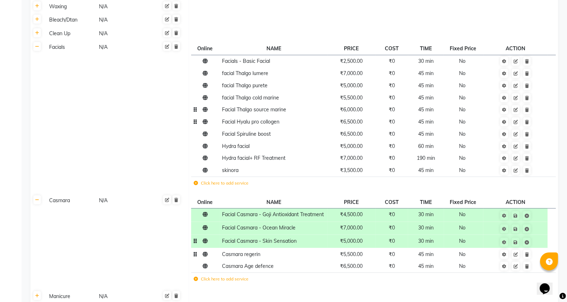
click at [239, 260] on td "Casmara regerin" at bounding box center [274, 254] width 108 height 12
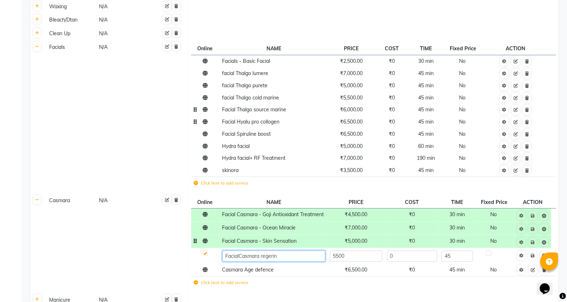
type input "Facial Casmara regerin"
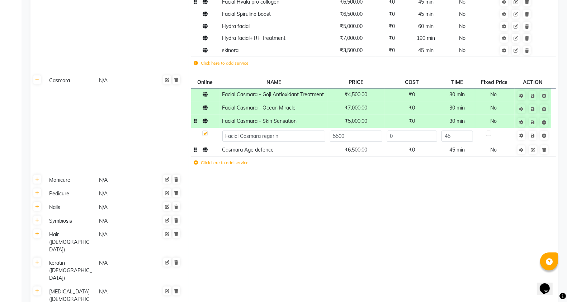
click at [238, 153] on span "Casmara Age defence" at bounding box center [248, 149] width 52 height 6
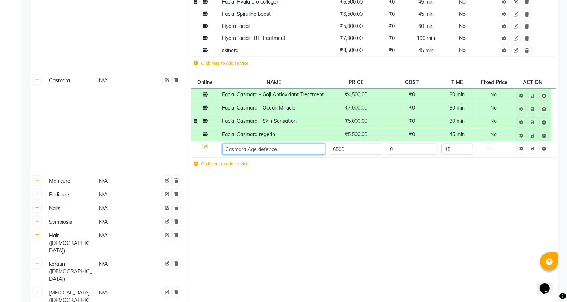
click at [224, 155] on input "Casmara Age defence" at bounding box center [273, 149] width 103 height 11
type input "Facial Casmara Age defence"
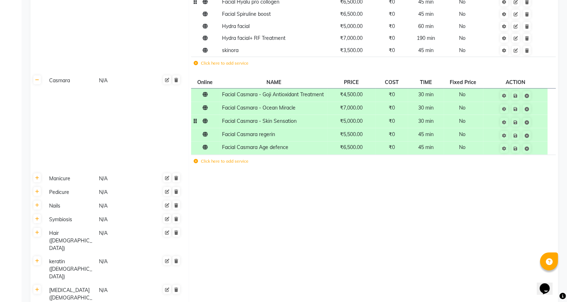
click at [515, 94] on icon at bounding box center [516, 96] width 4 height 4
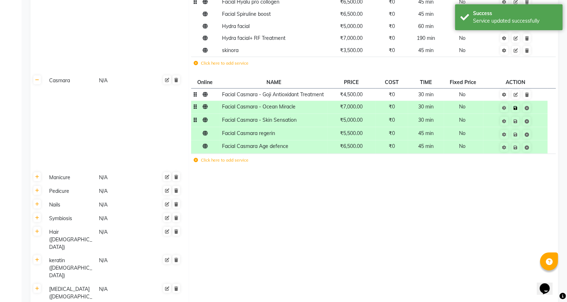
click at [515, 110] on icon at bounding box center [516, 108] width 4 height 4
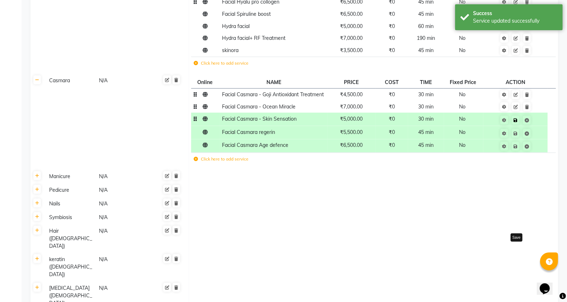
click at [516, 122] on icon at bounding box center [516, 120] width 4 height 4
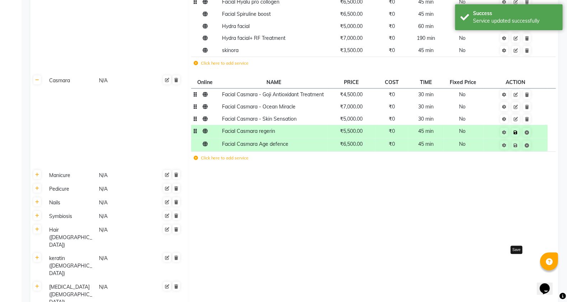
click at [517, 135] on icon at bounding box center [516, 132] width 4 height 4
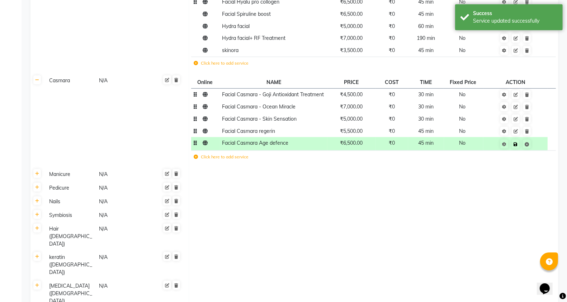
click at [516, 146] on icon at bounding box center [516, 144] width 4 height 4
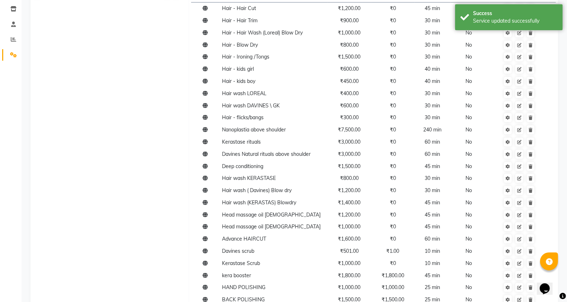
scroll to position [0, 0]
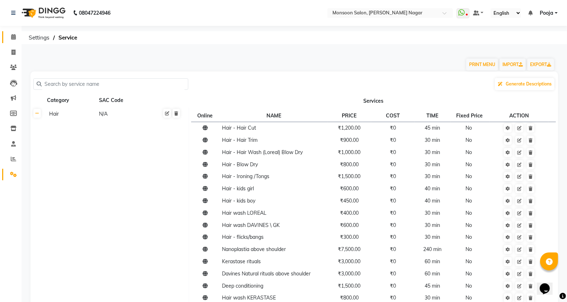
click at [10, 31] on link "Calendar" at bounding box center [10, 37] width 17 height 12
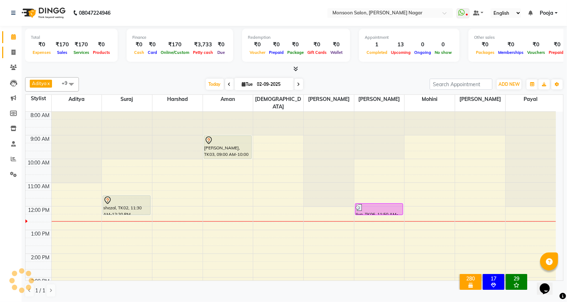
click at [15, 51] on icon at bounding box center [13, 52] width 4 height 5
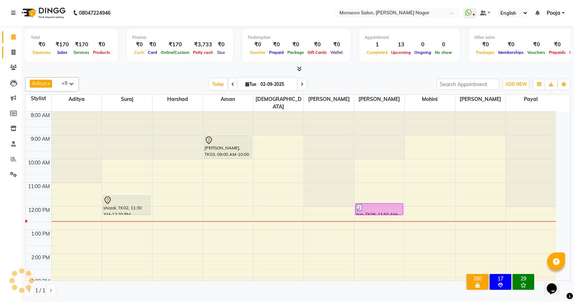
select select "4905"
select select "service"
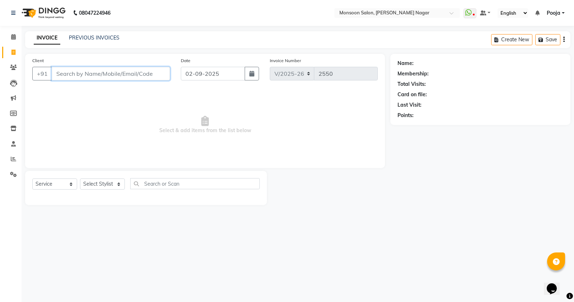
click at [166, 72] on input "Client" at bounding box center [111, 74] width 118 height 14
type input "9930371593"
click at [151, 76] on span "Add Client" at bounding box center [151, 73] width 28 height 7
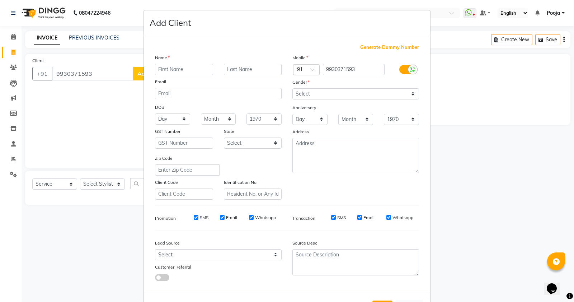
click at [175, 69] on input "text" at bounding box center [184, 69] width 58 height 11
type input "[PERSON_NAME]"
click at [309, 93] on select "Select [DEMOGRAPHIC_DATA] [DEMOGRAPHIC_DATA] Other Prefer Not To Say" at bounding box center [355, 93] width 127 height 11
select select "[DEMOGRAPHIC_DATA]"
click at [292, 88] on select "Select [DEMOGRAPHIC_DATA] [DEMOGRAPHIC_DATA] Other Prefer Not To Say" at bounding box center [355, 93] width 127 height 11
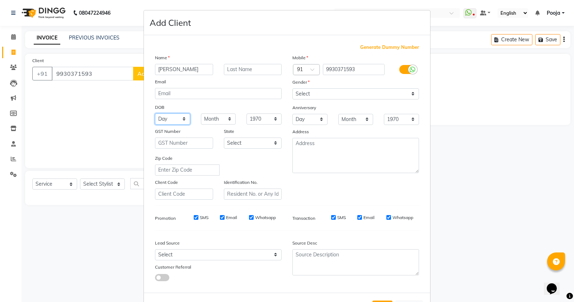
click at [168, 116] on select "Day 01 02 03 04 05 06 07 08 09 10 11 12 13 14 15 16 17 18 19 20 21 22 23 24 25 …" at bounding box center [172, 118] width 35 height 11
select select "30"
click at [155, 113] on select "Day 01 02 03 04 05 06 07 08 09 10 11 12 13 14 15 16 17 18 19 20 21 22 23 24 25 …" at bounding box center [172, 118] width 35 height 11
click at [219, 119] on select "Month January February March April May June July August September October Novem…" at bounding box center [218, 118] width 35 height 11
click at [201, 113] on select "Month January February March April May June July August September October Novem…" at bounding box center [218, 118] width 35 height 11
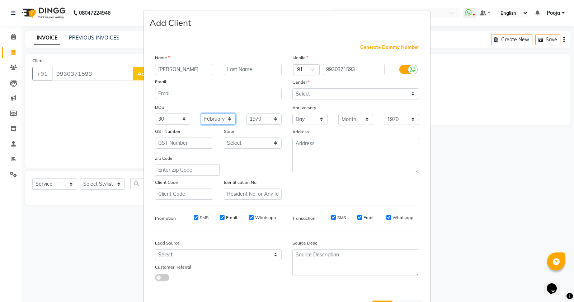
click at [211, 119] on select "Month January February March April May June July August September October Novem…" at bounding box center [218, 118] width 35 height 11
select select "03"
click at [201, 113] on select "Month January February March April May June July August September October Novem…" at bounding box center [218, 118] width 35 height 11
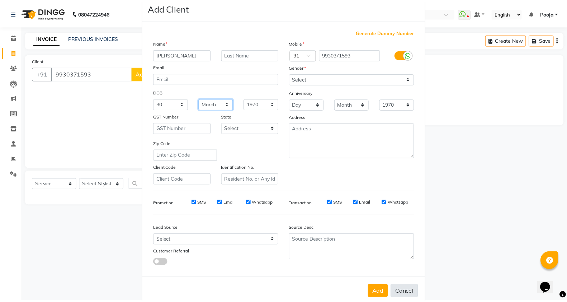
scroll to position [27, 0]
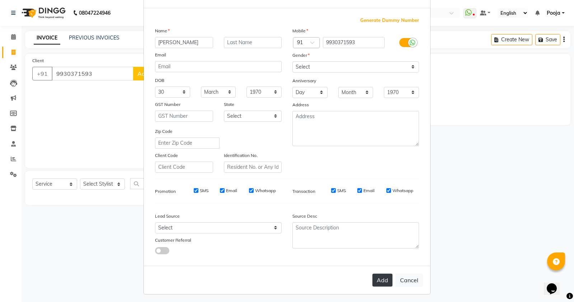
click at [376, 277] on button "Add" at bounding box center [382, 279] width 20 height 13
type input "99******93"
select select
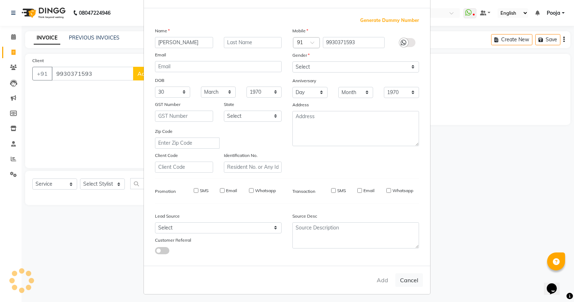
select select
checkbox input "false"
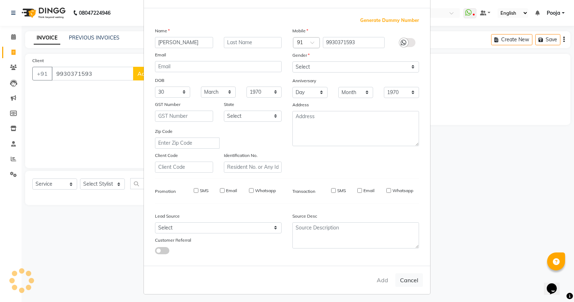
checkbox input "false"
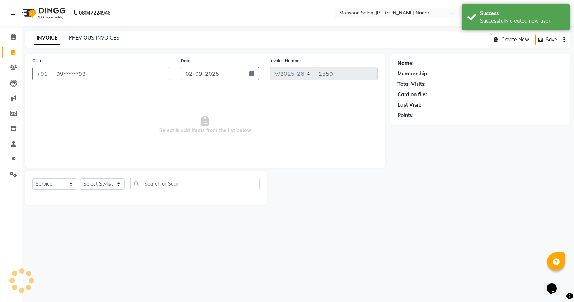
select select "1: Object"
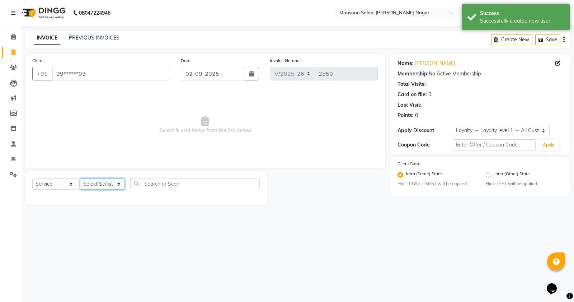
drag, startPoint x: 93, startPoint y: 180, endPoint x: 96, endPoint y: 180, distance: 3.6
click at [95, 180] on select "Select Stylist [PERSON_NAME] [PERSON_NAME] [PERSON_NAME] [PERSON_NAME] [PERSON_…" at bounding box center [102, 183] width 45 height 11
select select "59624"
click at [80, 178] on select "Select Stylist [PERSON_NAME] [PERSON_NAME] [PERSON_NAME] [PERSON_NAME] [PERSON_…" at bounding box center [102, 183] width 45 height 11
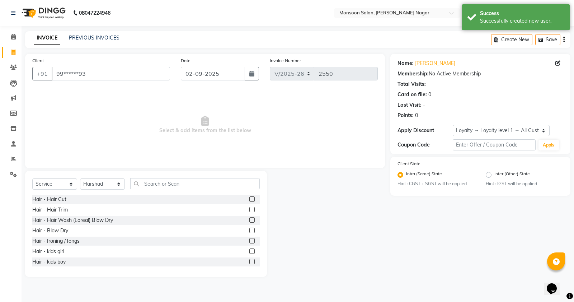
click at [249, 198] on label at bounding box center [251, 198] width 5 height 5
click at [249, 198] on input "checkbox" at bounding box center [251, 199] width 5 height 5
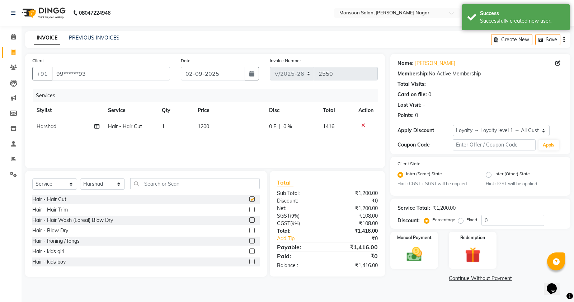
checkbox input "false"
click at [498, 220] on input "0" at bounding box center [512, 220] width 63 height 11
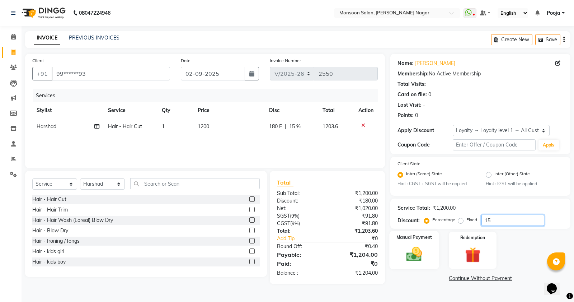
type input "15"
click at [415, 255] on img at bounding box center [414, 254] width 26 height 18
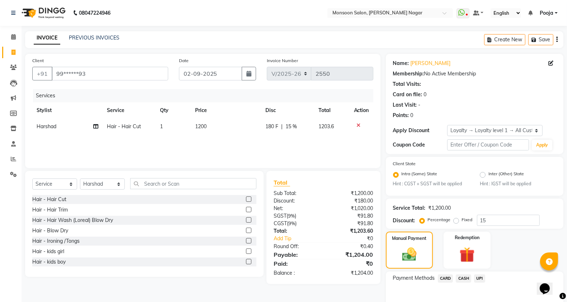
click at [478, 278] on span "UPI" at bounding box center [479, 278] width 11 height 8
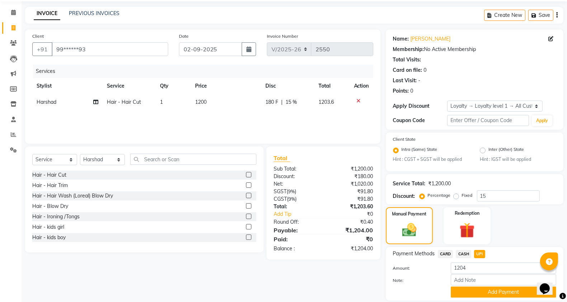
scroll to position [47, 0]
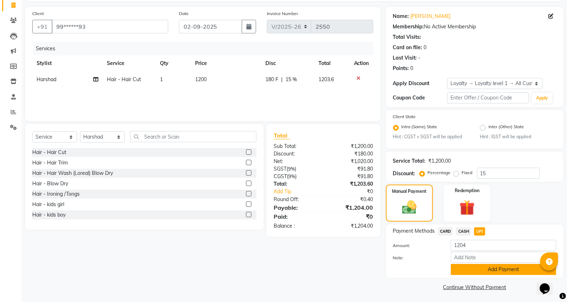
click at [475, 267] on button "Add Payment" at bounding box center [503, 269] width 105 height 11
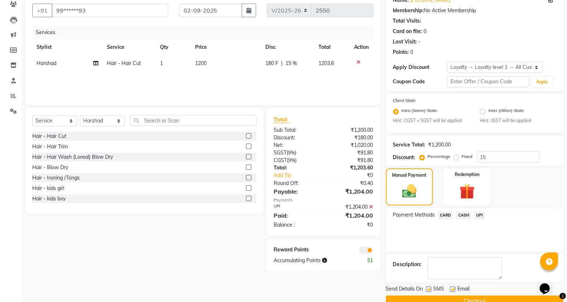
scroll to position [78, 0]
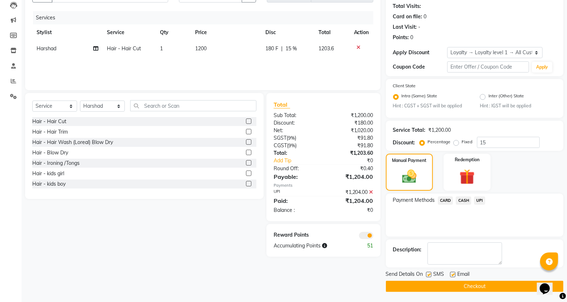
click at [452, 283] on button "Checkout" at bounding box center [475, 286] width 178 height 11
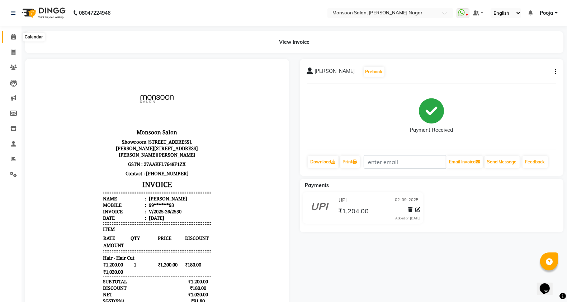
click at [13, 37] on icon at bounding box center [13, 36] width 5 height 5
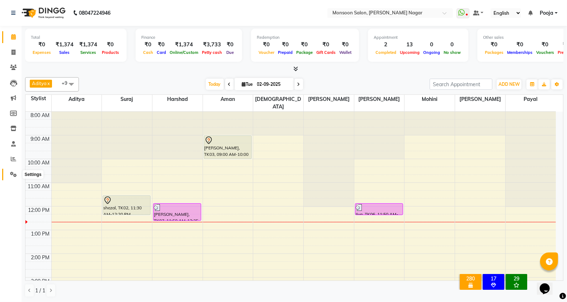
click at [13, 174] on icon at bounding box center [13, 173] width 7 height 5
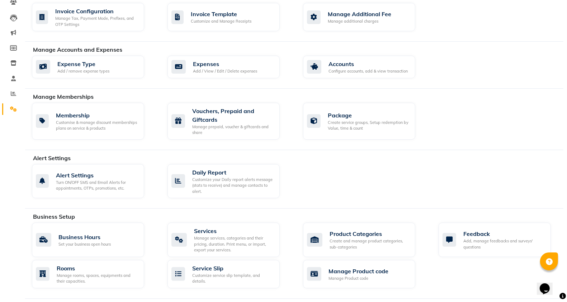
scroll to position [119, 0]
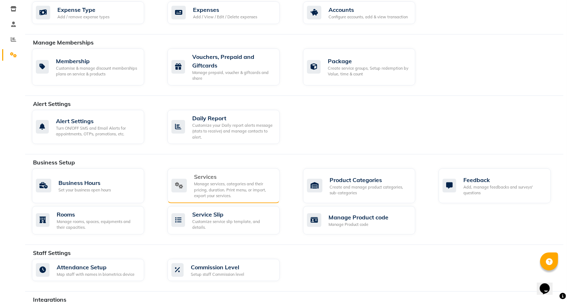
click at [227, 184] on div "Manage services, categories and their pricing, duration. Print menu, or import,…" at bounding box center [234, 190] width 80 height 18
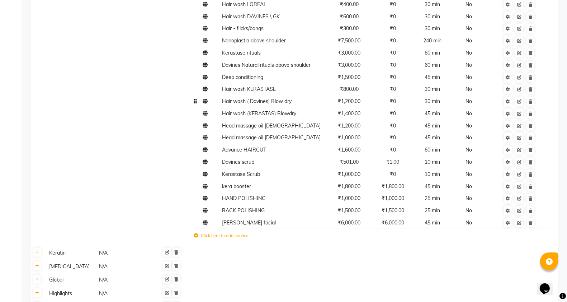
scroll to position [239, 0]
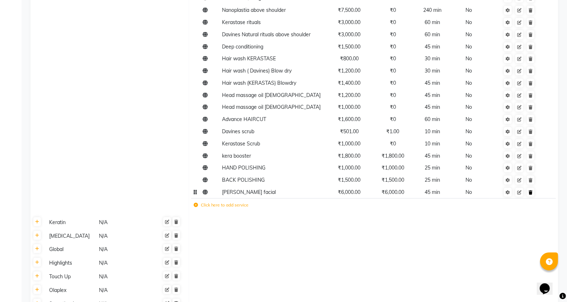
click at [532, 194] on link at bounding box center [531, 192] width 8 height 9
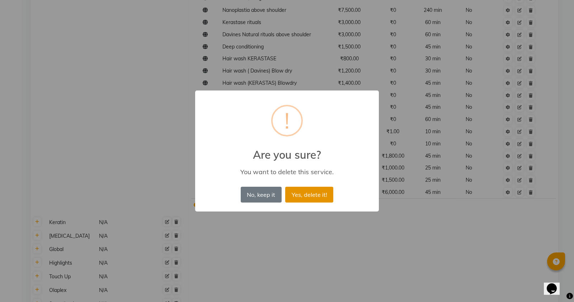
click at [304, 194] on button "Yes, delete it!" at bounding box center [309, 195] width 48 height 16
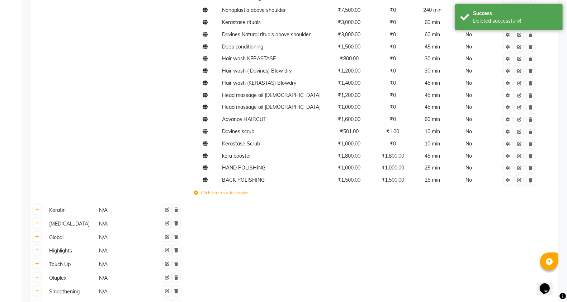
scroll to position [359, 0]
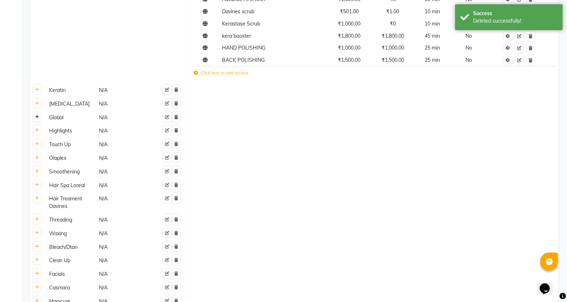
click at [38, 119] on link at bounding box center [37, 116] width 8 height 9
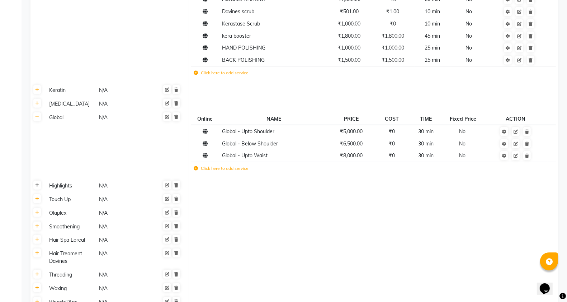
click at [39, 186] on icon at bounding box center [37, 185] width 4 height 4
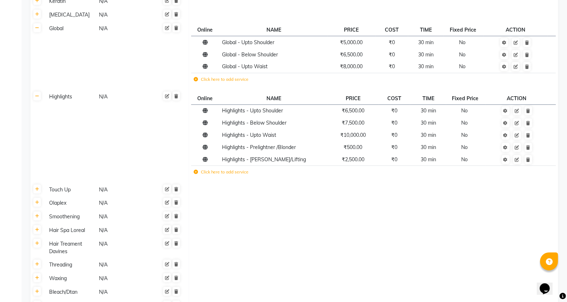
scroll to position [478, 0]
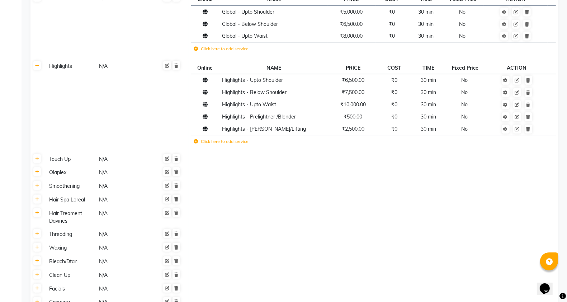
click at [196, 144] on td "Click here to add service" at bounding box center [300, 142] width 219 height 15
click at [198, 145] on td "Click here to add service" at bounding box center [300, 142] width 219 height 15
click at [192, 143] on td "Click here to add service" at bounding box center [300, 142] width 219 height 15
click at [196, 140] on icon at bounding box center [196, 141] width 4 height 4
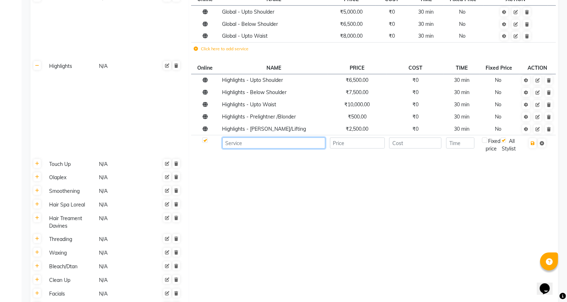
click at [277, 144] on input at bounding box center [273, 142] width 103 height 11
type input "Balayage"
click at [365, 144] on input "number" at bounding box center [357, 142] width 55 height 11
type input "6500"
click at [466, 143] on input "number" at bounding box center [460, 142] width 28 height 11
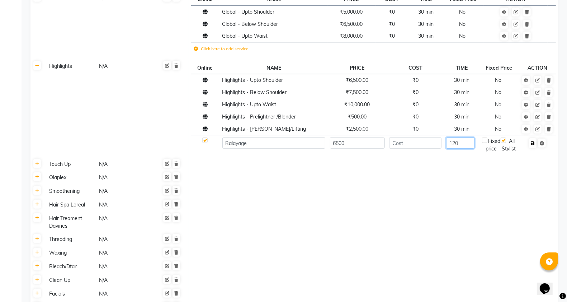
type input "120"
click at [535, 145] on button "button" at bounding box center [533, 143] width 8 height 10
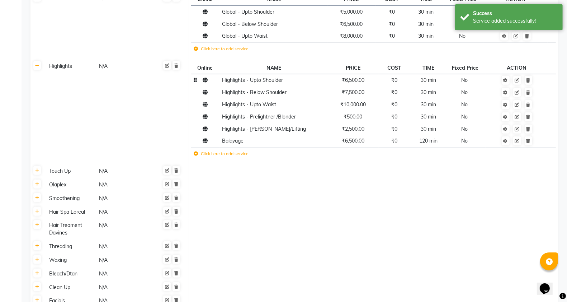
click at [432, 81] on span "30 min" at bounding box center [428, 80] width 15 height 6
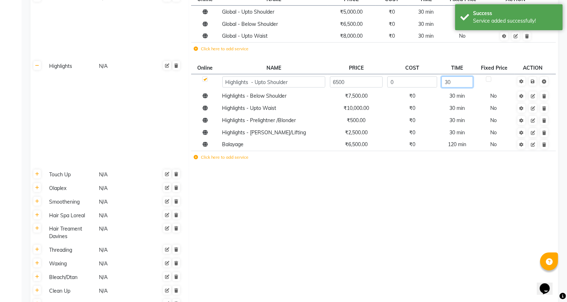
click at [457, 81] on input "30" at bounding box center [457, 81] width 31 height 11
type input "3"
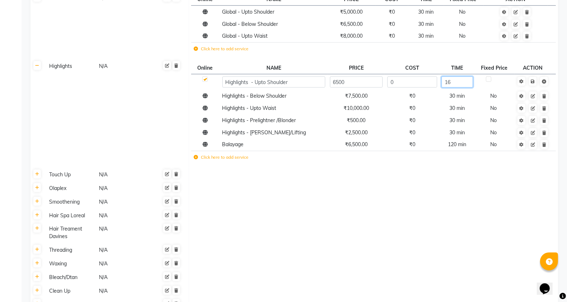
type input "160"
click at [464, 102] on tr "Highlights - Upto Waist ₹10,000.00 ₹0 30 min No" at bounding box center [373, 108] width 365 height 12
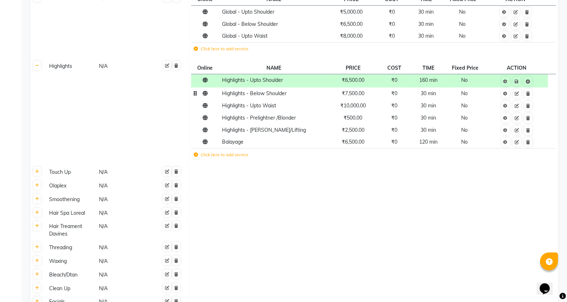
click at [435, 95] on span "30 min" at bounding box center [428, 93] width 15 height 6
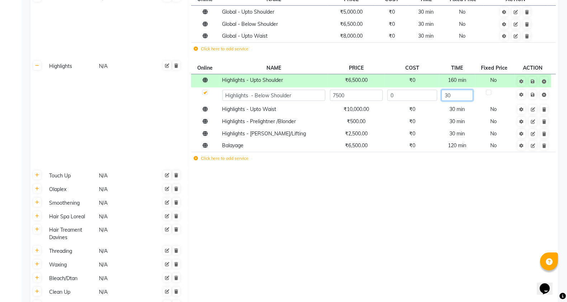
click at [456, 95] on input "30" at bounding box center [457, 95] width 31 height 11
type input "3"
type input "160"
click at [449, 115] on tr "Highlights - Prelightner /Blonder ₹500.00 ₹0 30 min No" at bounding box center [373, 121] width 365 height 12
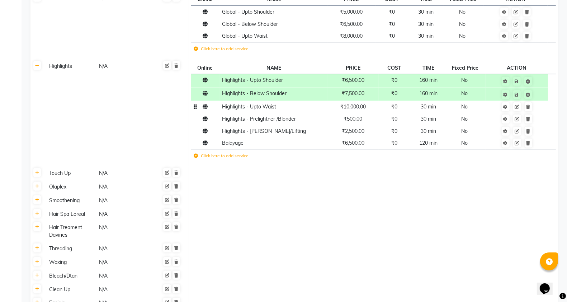
click at [432, 106] on span "30 min" at bounding box center [428, 106] width 15 height 6
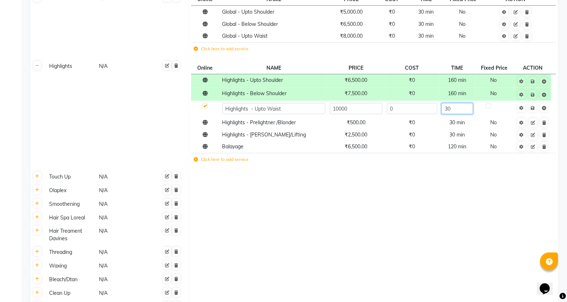
click at [460, 112] on input "30" at bounding box center [457, 108] width 31 height 11
type input "3"
type input "160"
click at [461, 118] on tr "Highlights - Prelightner /Blonder ₹500.00 ₹0 30 min No" at bounding box center [373, 122] width 365 height 12
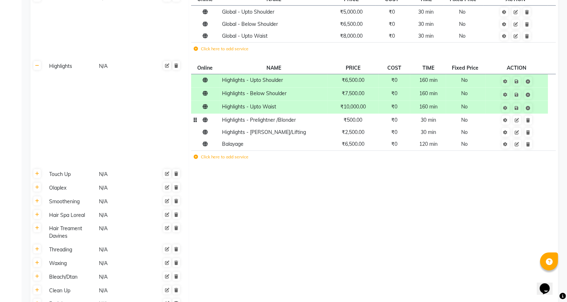
click at [439, 121] on td "30 min" at bounding box center [428, 120] width 36 height 12
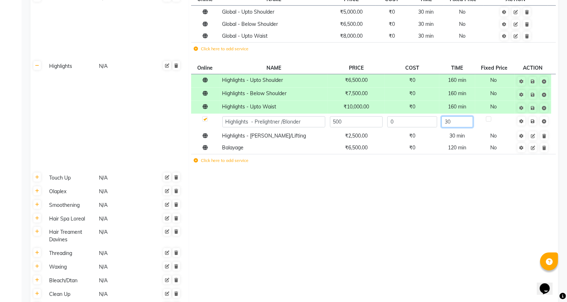
click at [460, 121] on input "30" at bounding box center [457, 121] width 31 height 11
type input "3"
type input "160"
click at [458, 133] on tr "Highlights - Toning Down/Lifting ₹2,500.00 ₹0 30 min No" at bounding box center [373, 136] width 365 height 12
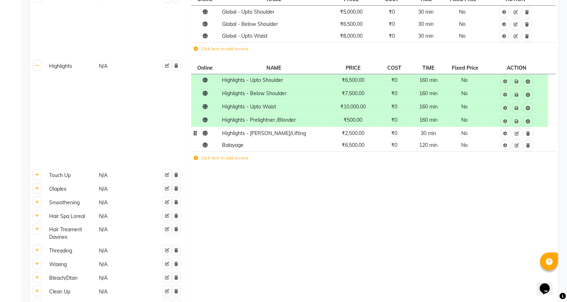
click at [436, 133] on span "30 min" at bounding box center [428, 133] width 15 height 6
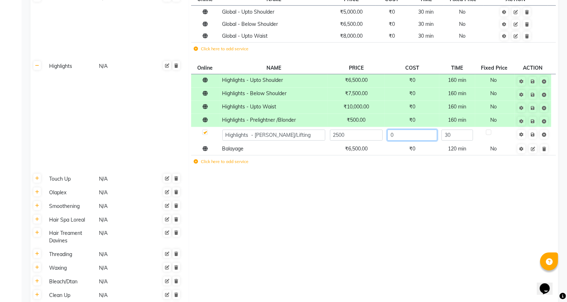
click at [436, 133] on input "0" at bounding box center [412, 135] width 50 height 11
drag, startPoint x: 451, startPoint y: 133, endPoint x: 459, endPoint y: 133, distance: 8.3
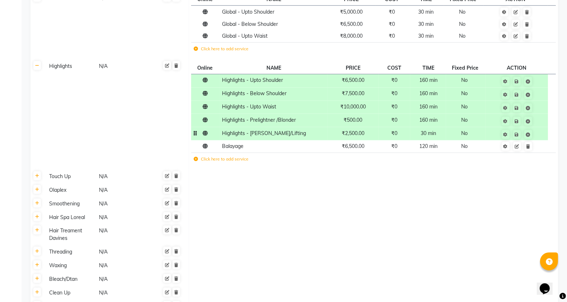
click at [451, 137] on td "No" at bounding box center [465, 133] width 39 height 13
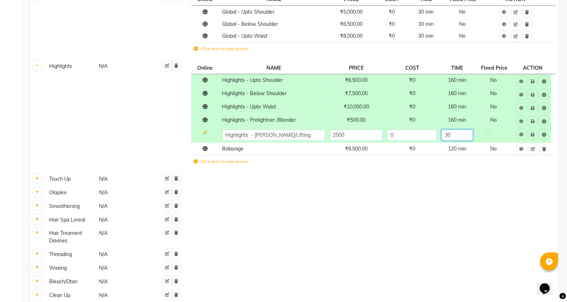
click at [465, 133] on input "30" at bounding box center [457, 135] width 31 height 11
type input "3"
type input "160"
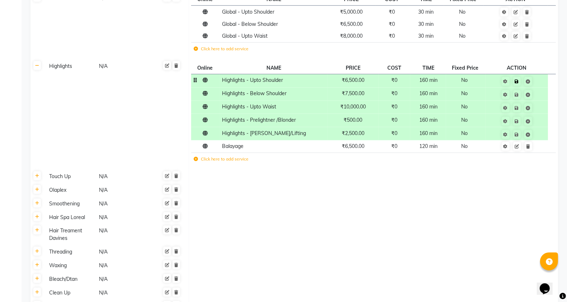
click at [535, 84] on td "Save" at bounding box center [517, 80] width 62 height 13
click at [518, 82] on icon at bounding box center [517, 81] width 4 height 4
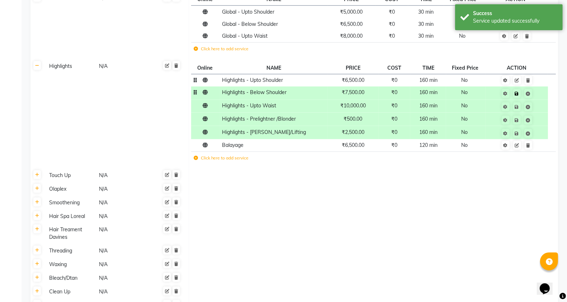
click at [520, 90] on link at bounding box center [517, 93] width 8 height 9
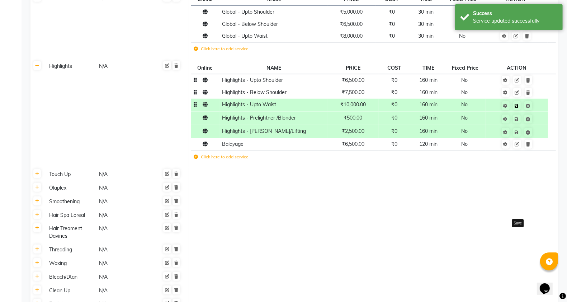
click at [518, 108] on link at bounding box center [517, 105] width 8 height 9
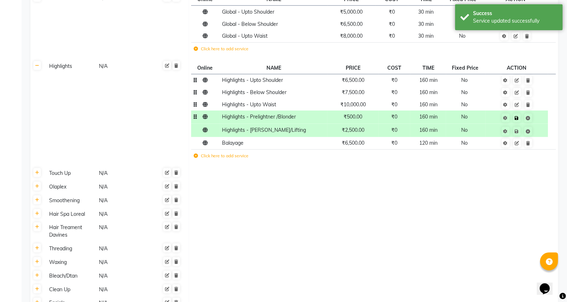
click at [517, 116] on icon at bounding box center [517, 118] width 4 height 4
click at [517, 132] on icon at bounding box center [517, 131] width 4 height 4
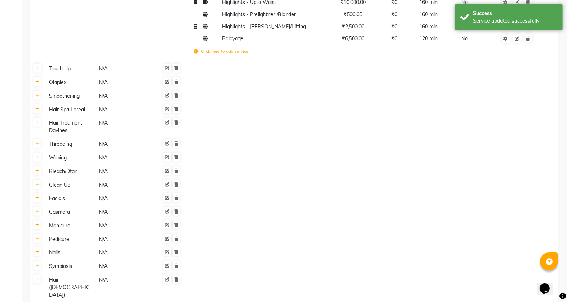
scroll to position [598, 0]
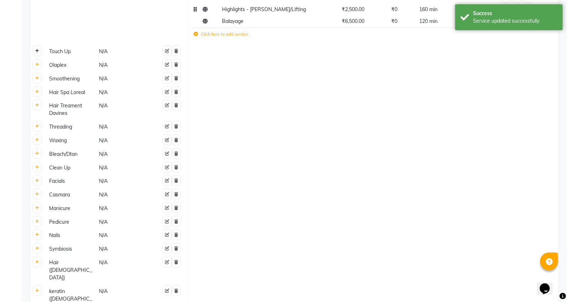
click at [38, 52] on icon at bounding box center [37, 51] width 4 height 4
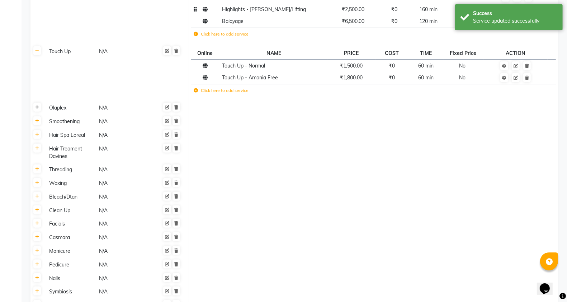
click at [39, 107] on icon at bounding box center [37, 107] width 4 height 4
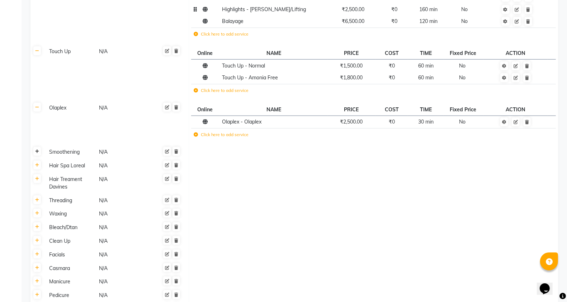
click at [35, 152] on icon at bounding box center [37, 151] width 4 height 4
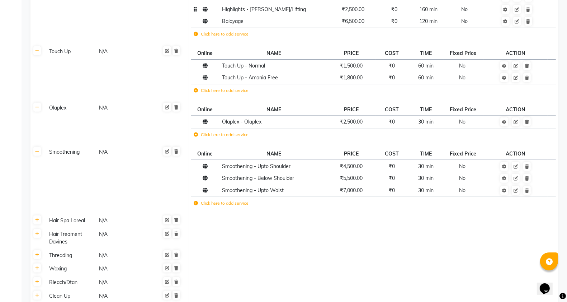
scroll to position [718, 0]
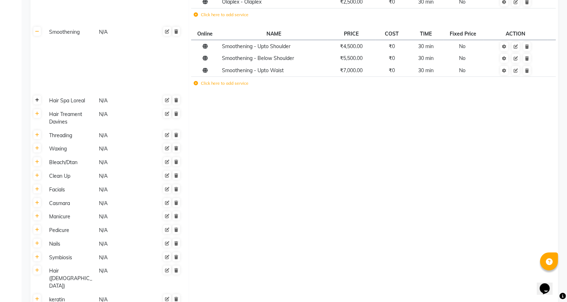
click at [38, 101] on icon at bounding box center [37, 100] width 4 height 4
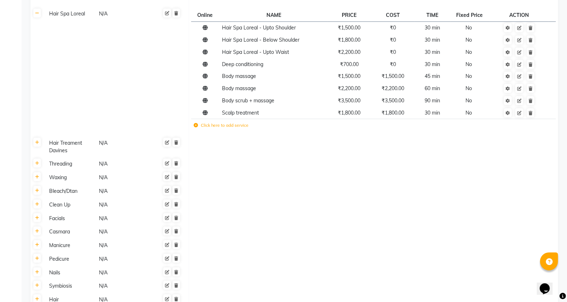
scroll to position [837, 0]
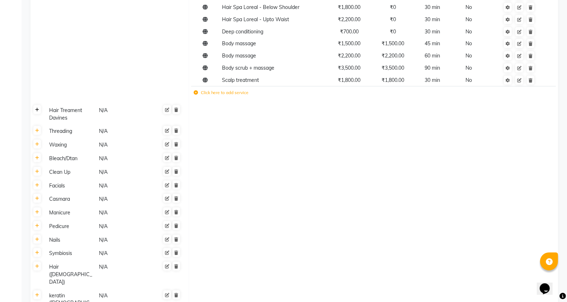
click at [35, 108] on icon at bounding box center [37, 110] width 4 height 4
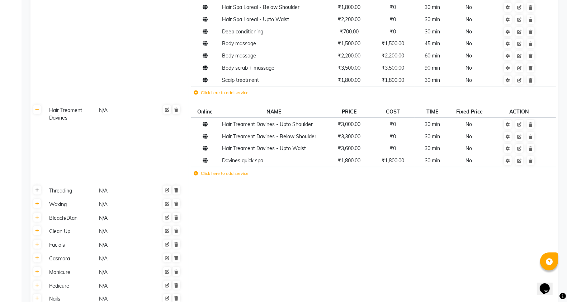
click at [38, 189] on icon at bounding box center [37, 190] width 4 height 4
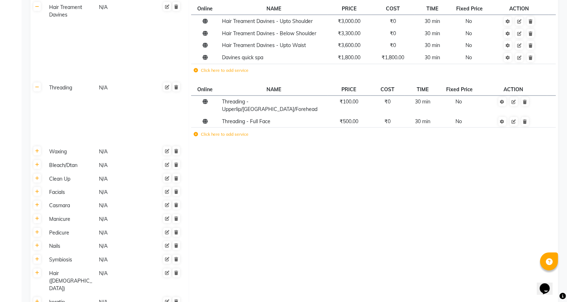
scroll to position [956, 0]
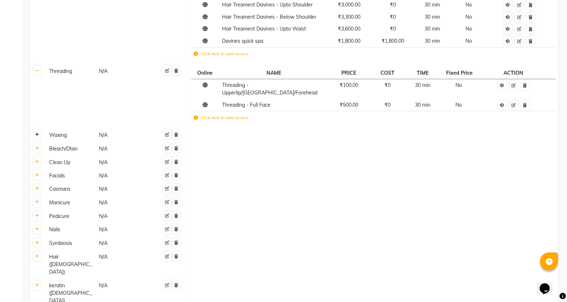
click at [35, 130] on link at bounding box center [37, 134] width 8 height 9
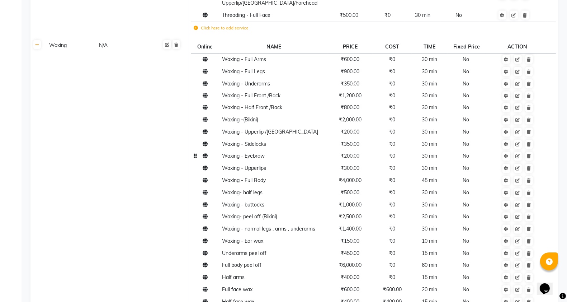
scroll to position [1076, 0]
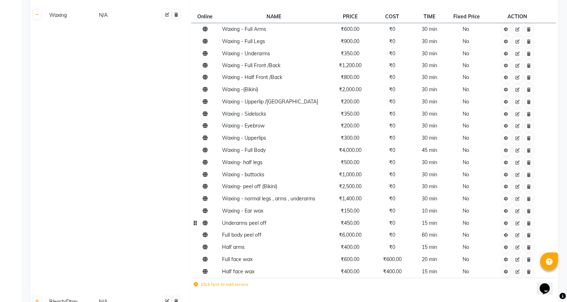
click at [225, 220] on span "Underarms peel off" at bounding box center [244, 223] width 44 height 6
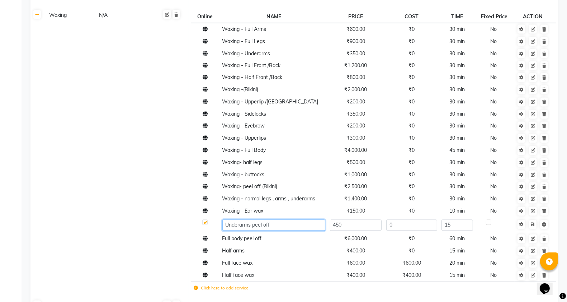
click at [229, 220] on input "Underarms peel off" at bounding box center [273, 225] width 103 height 11
type input "Waxing Underarms peel off"
click at [254, 245] on td "Half arms" at bounding box center [274, 251] width 108 height 12
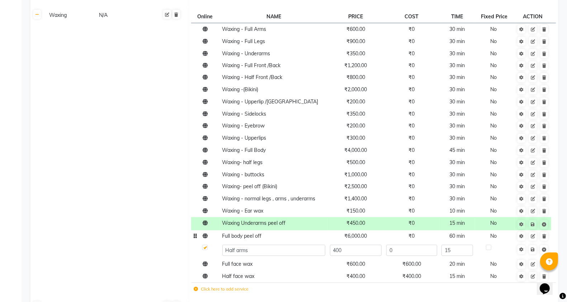
click at [231, 233] on span "Full body peel off" at bounding box center [241, 236] width 39 height 6
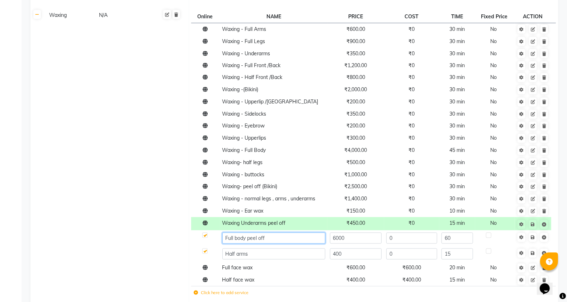
click at [226, 232] on input "Full body peel off" at bounding box center [273, 237] width 103 height 11
type input "Waxing Full body peel off"
click at [246, 248] on input "Half arms" at bounding box center [273, 253] width 103 height 11
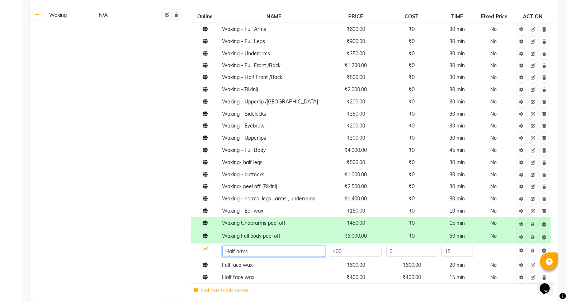
click at [225, 246] on input "Half arms" at bounding box center [273, 251] width 103 height 11
type input "Waxing Half arms"
click at [239, 259] on td "Full face wax" at bounding box center [274, 265] width 108 height 12
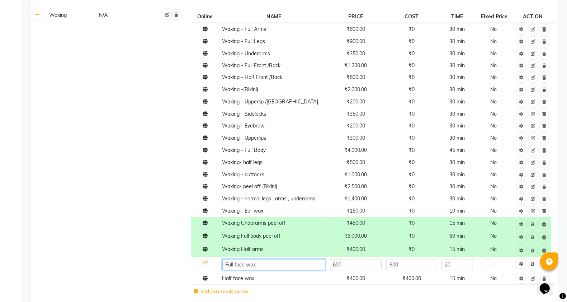
click at [227, 259] on input "Full face wax" at bounding box center [273, 264] width 103 height 11
click at [259, 259] on input "Full face wax" at bounding box center [273, 264] width 103 height 11
click at [230, 259] on input "Full face" at bounding box center [273, 264] width 103 height 11
type input "Waxing Full face"
click at [238, 275] on span "Half face wax" at bounding box center [238, 278] width 32 height 6
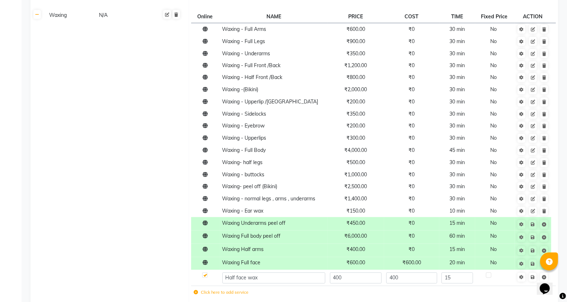
click at [221, 270] on td "Half face wax" at bounding box center [274, 278] width 108 height 16
click at [224, 272] on input "Half face wax" at bounding box center [273, 277] width 103 height 11
type input "Waxing Half face wax"
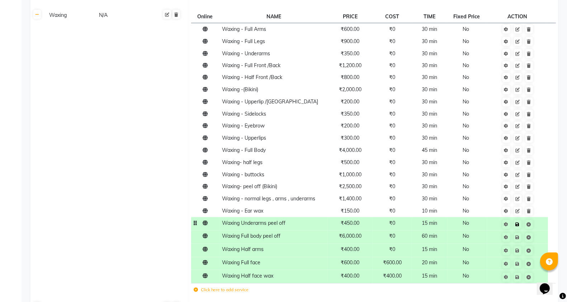
click at [516, 220] on link at bounding box center [518, 224] width 8 height 9
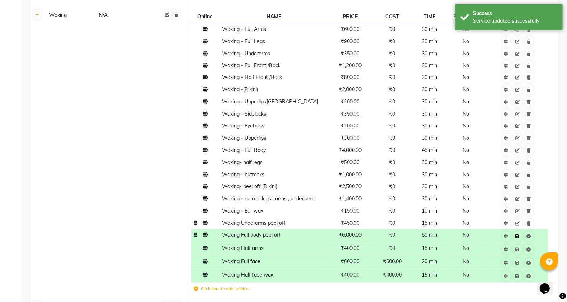
click at [517, 234] on icon at bounding box center [518, 236] width 4 height 4
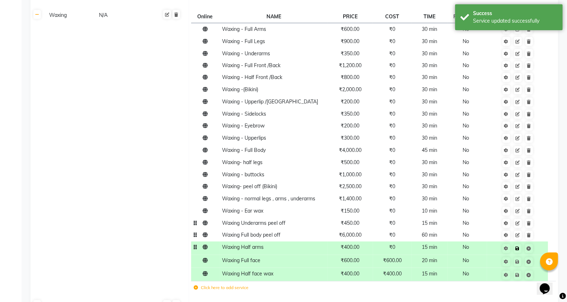
click at [519, 246] on icon at bounding box center [518, 248] width 4 height 4
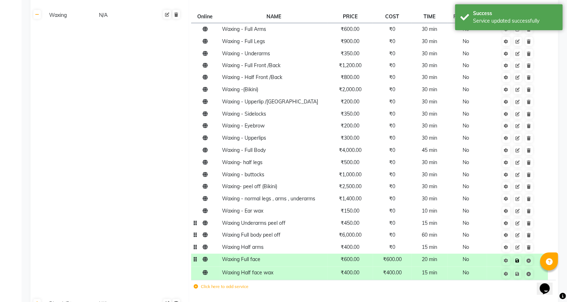
click at [517, 259] on icon at bounding box center [518, 261] width 4 height 4
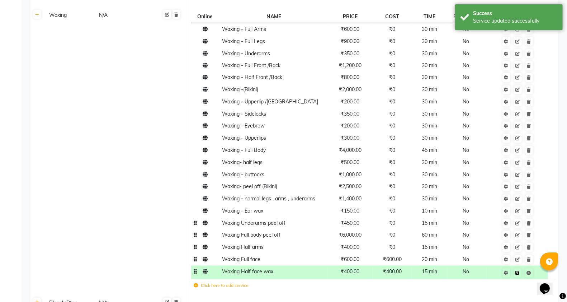
click at [518, 271] on icon at bounding box center [518, 273] width 4 height 4
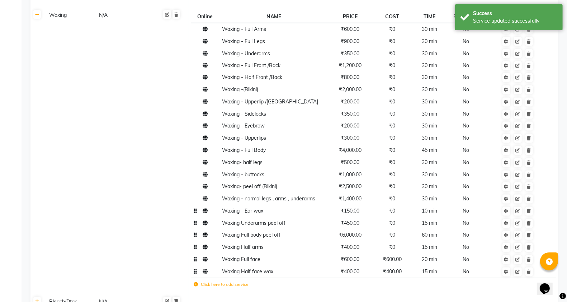
scroll to position [1196, 0]
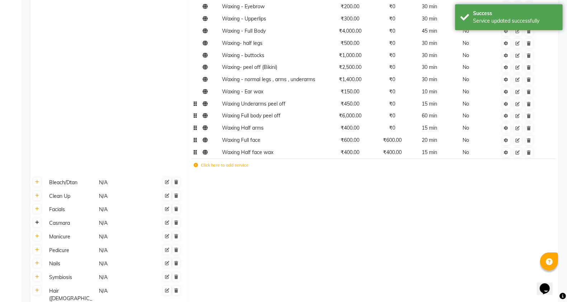
click at [37, 220] on icon at bounding box center [37, 222] width 4 height 4
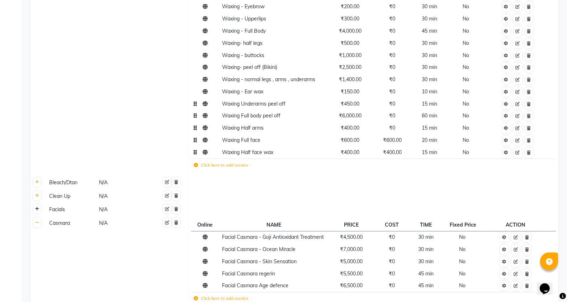
click at [37, 207] on icon at bounding box center [37, 209] width 4 height 4
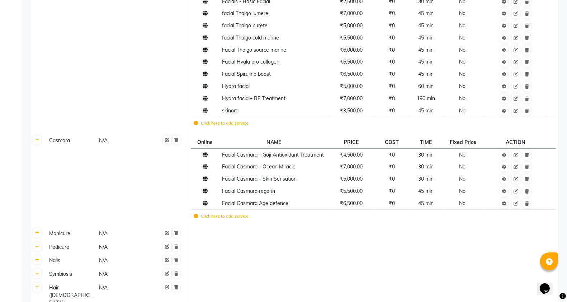
scroll to position [1435, 0]
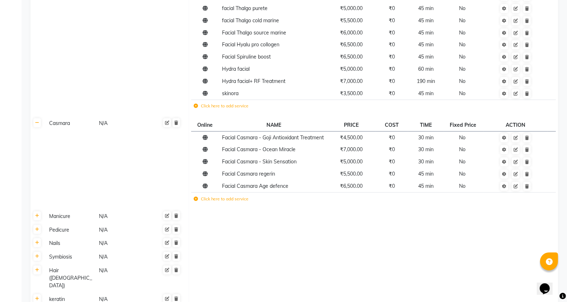
click at [216, 99] on td "Click here to add service" at bounding box center [299, 106] width 217 height 15
click at [250, 87] on td "skinora" at bounding box center [274, 93] width 108 height 12
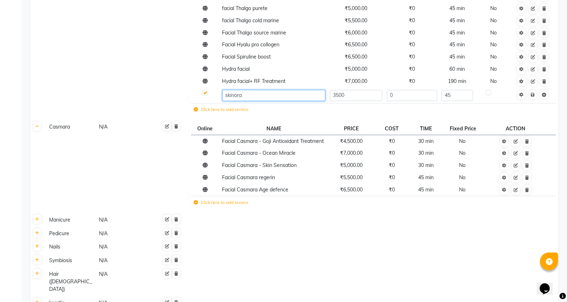
click at [228, 90] on input "skinora" at bounding box center [273, 95] width 103 height 11
type input "Facial skinora"
click at [542, 88] on td "Cancel edit" at bounding box center [533, 95] width 37 height 16
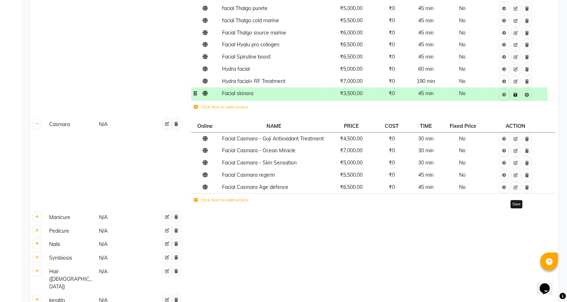
click at [517, 90] on link at bounding box center [516, 94] width 8 height 9
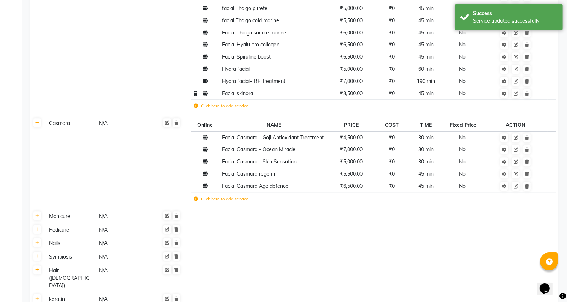
scroll to position [1555, 0]
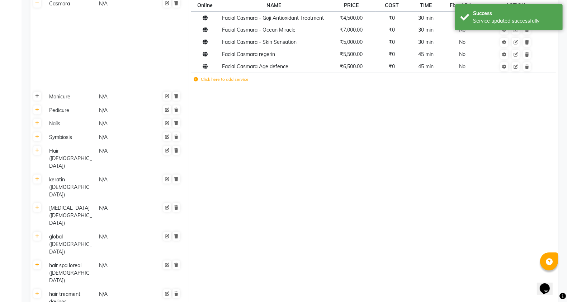
click at [38, 96] on link at bounding box center [37, 95] width 8 height 9
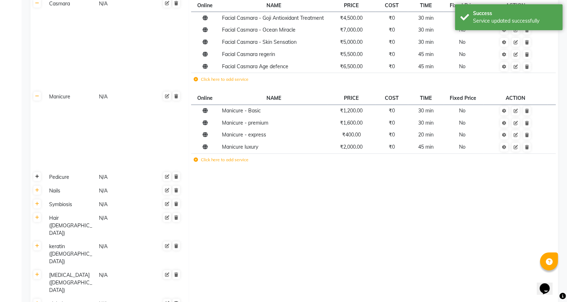
click at [38, 176] on icon at bounding box center [37, 176] width 4 height 4
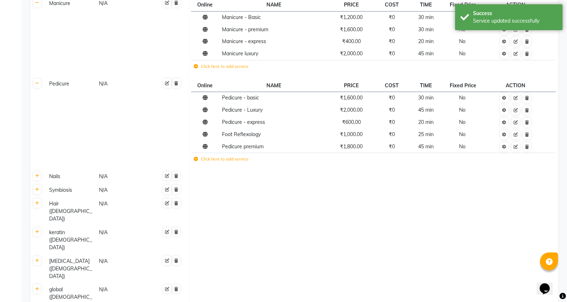
scroll to position [1674, 0]
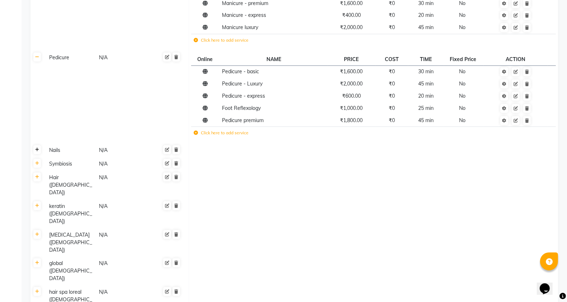
click at [38, 149] on icon at bounding box center [37, 149] width 4 height 4
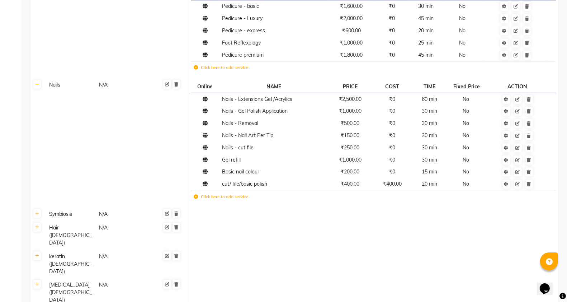
scroll to position [1794, 0]
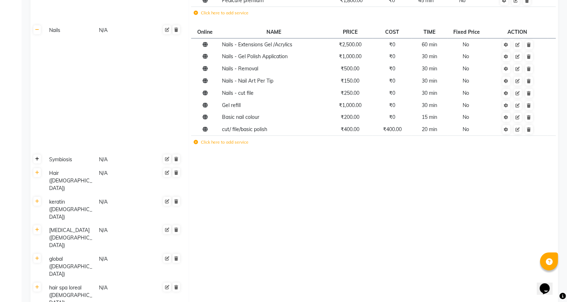
click at [38, 159] on link at bounding box center [37, 158] width 8 height 9
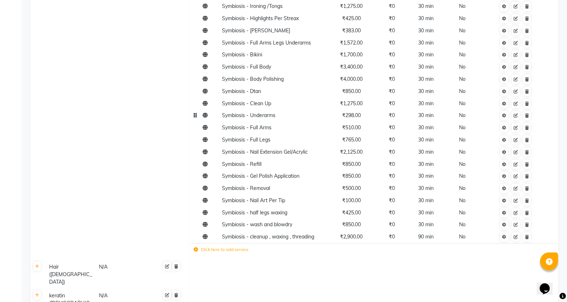
scroll to position [2033, 0]
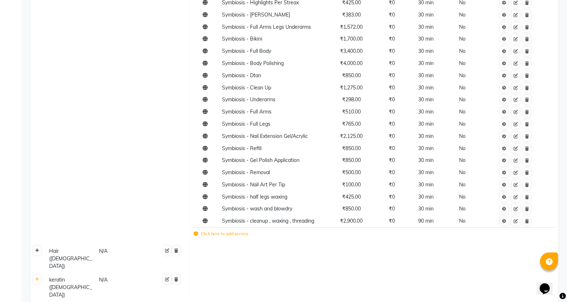
click at [36, 248] on icon at bounding box center [37, 250] width 4 height 4
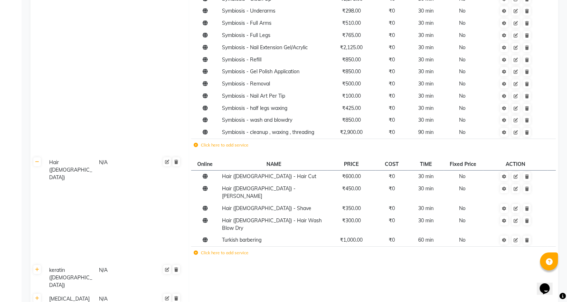
scroll to position [2153, 0]
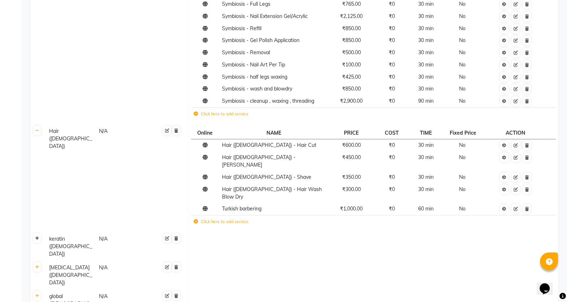
click at [40, 234] on link at bounding box center [37, 238] width 8 height 9
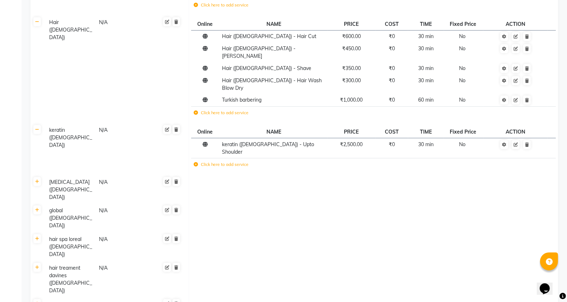
scroll to position [2272, 0]
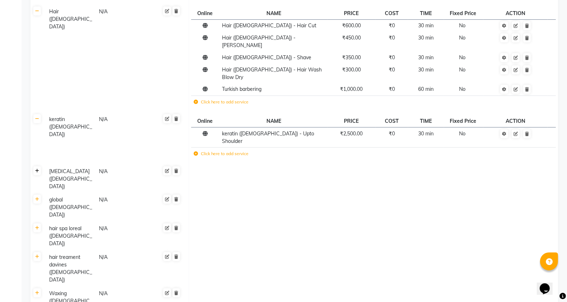
click at [38, 169] on icon at bounding box center [37, 171] width 4 height 4
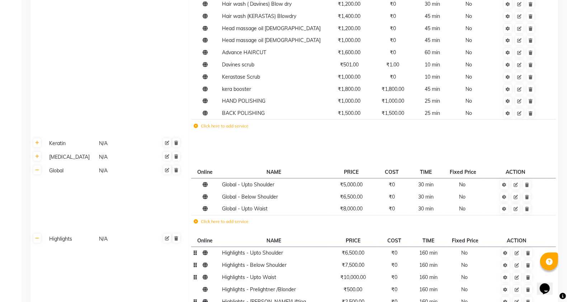
scroll to position [289, 0]
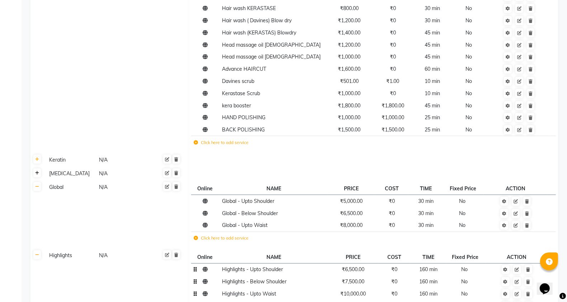
click at [38, 174] on icon at bounding box center [37, 173] width 4 height 4
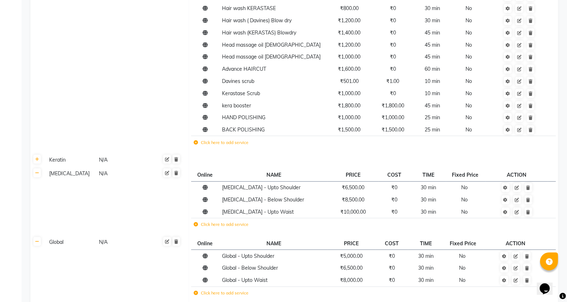
click at [196, 224] on icon at bounding box center [196, 224] width 4 height 4
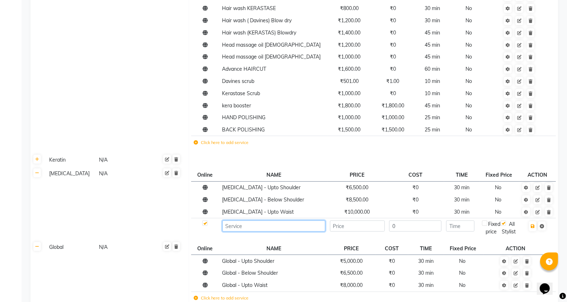
click at [243, 228] on input at bounding box center [273, 225] width 103 height 11
type input "Nanoplastia"
click at [352, 228] on input "number" at bounding box center [357, 225] width 55 height 11
type input "8500"
click at [465, 228] on input "number" at bounding box center [460, 225] width 28 height 11
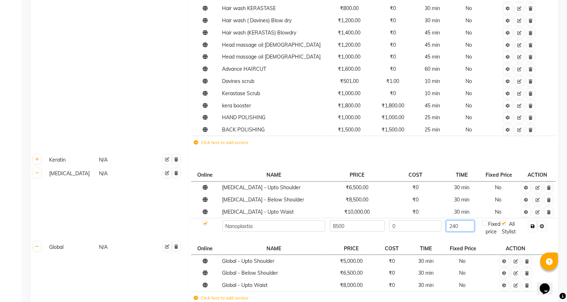
type input "240"
click at [533, 226] on icon "button" at bounding box center [533, 226] width 4 height 4
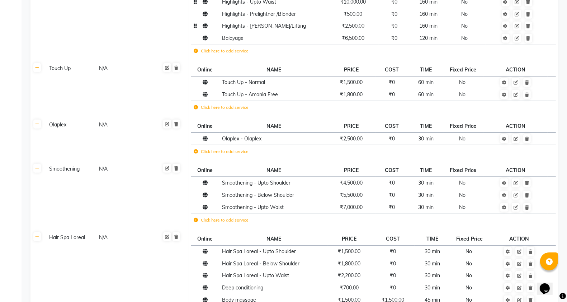
scroll to position [767, 0]
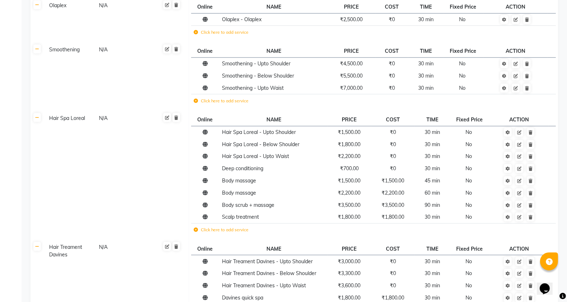
click at [198, 232] on td "Click here to add service" at bounding box center [303, 230] width 224 height 15
click at [196, 232] on td "Click here to add service" at bounding box center [303, 230] width 224 height 15
click at [200, 230] on label "Click here to add service" at bounding box center [221, 229] width 55 height 6
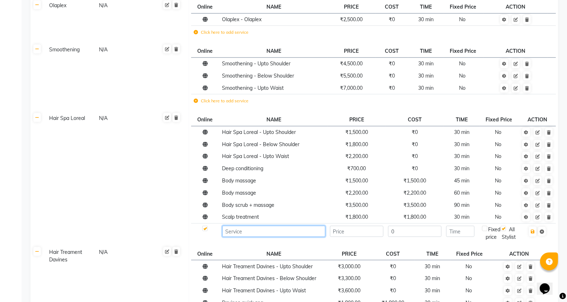
click at [250, 231] on input at bounding box center [273, 231] width 103 height 11
type input "Nano spa"
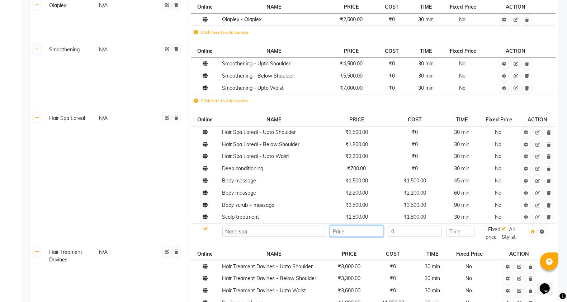
click at [365, 235] on input "number" at bounding box center [357, 231] width 54 height 11
type input "4500"
click at [458, 232] on input "number" at bounding box center [460, 231] width 28 height 11
type input "220"
click at [535, 231] on icon "button" at bounding box center [533, 231] width 4 height 4
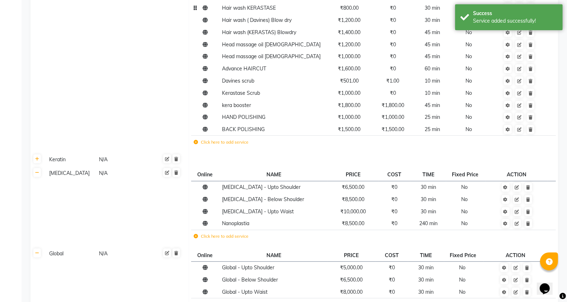
scroll to position [289, 0]
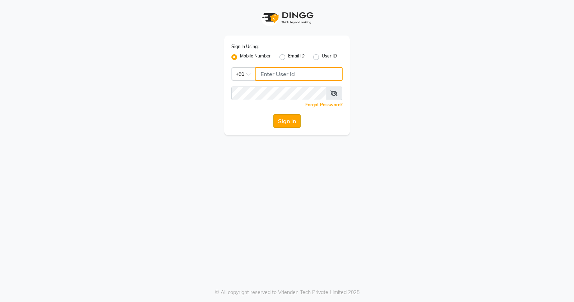
type input "9359328994"
click at [282, 124] on button "Sign In" at bounding box center [286, 121] width 27 height 14
